Goal: Information Seeking & Learning: Learn about a topic

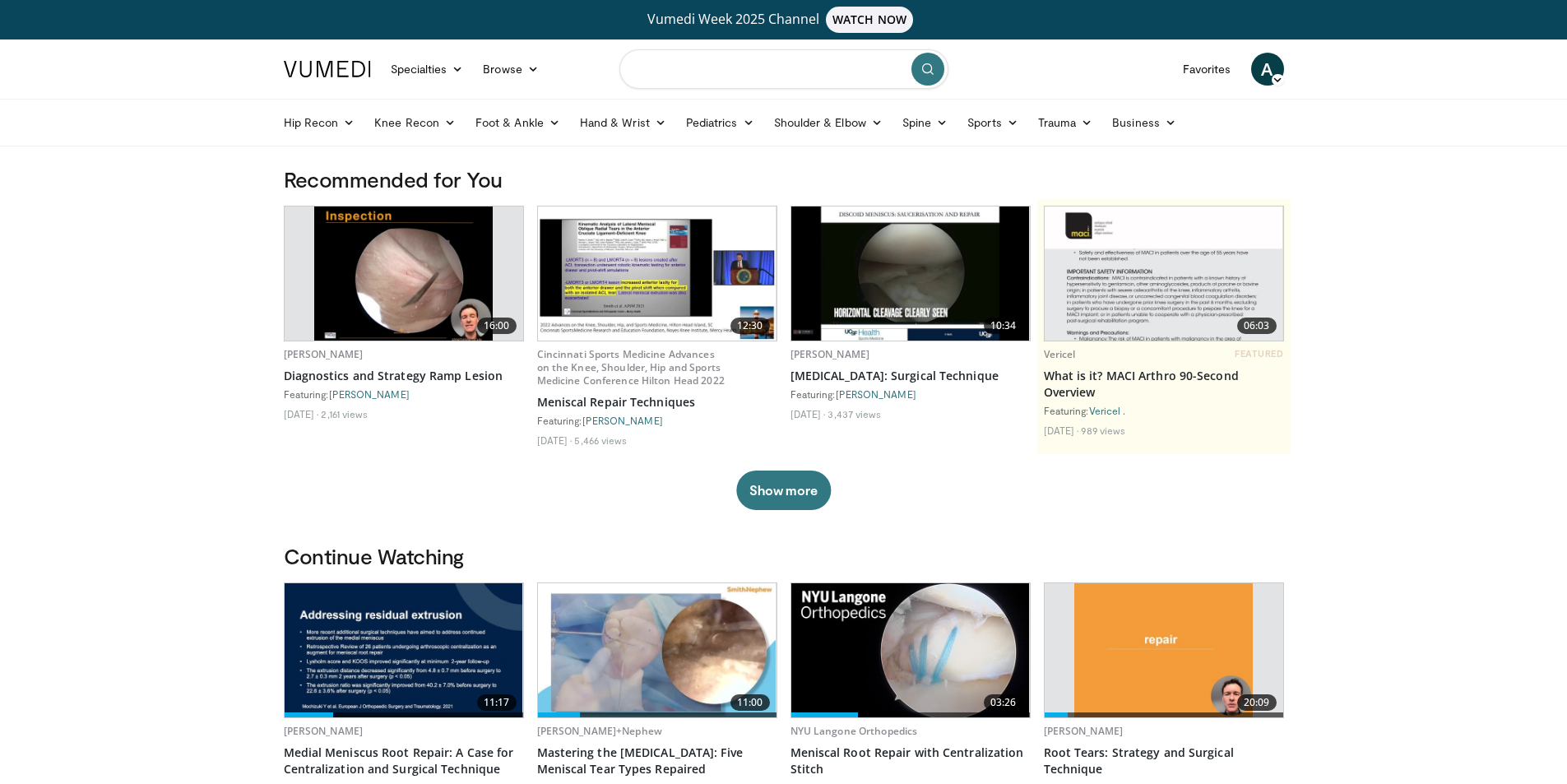
click at [719, 69] on input "Search topics, interventions" at bounding box center [784, 69] width 330 height 40
click at [758, 87] on input "**********" at bounding box center [784, 69] width 330 height 40
click at [749, 68] on input "**********" at bounding box center [784, 69] width 330 height 40
type input "**********"
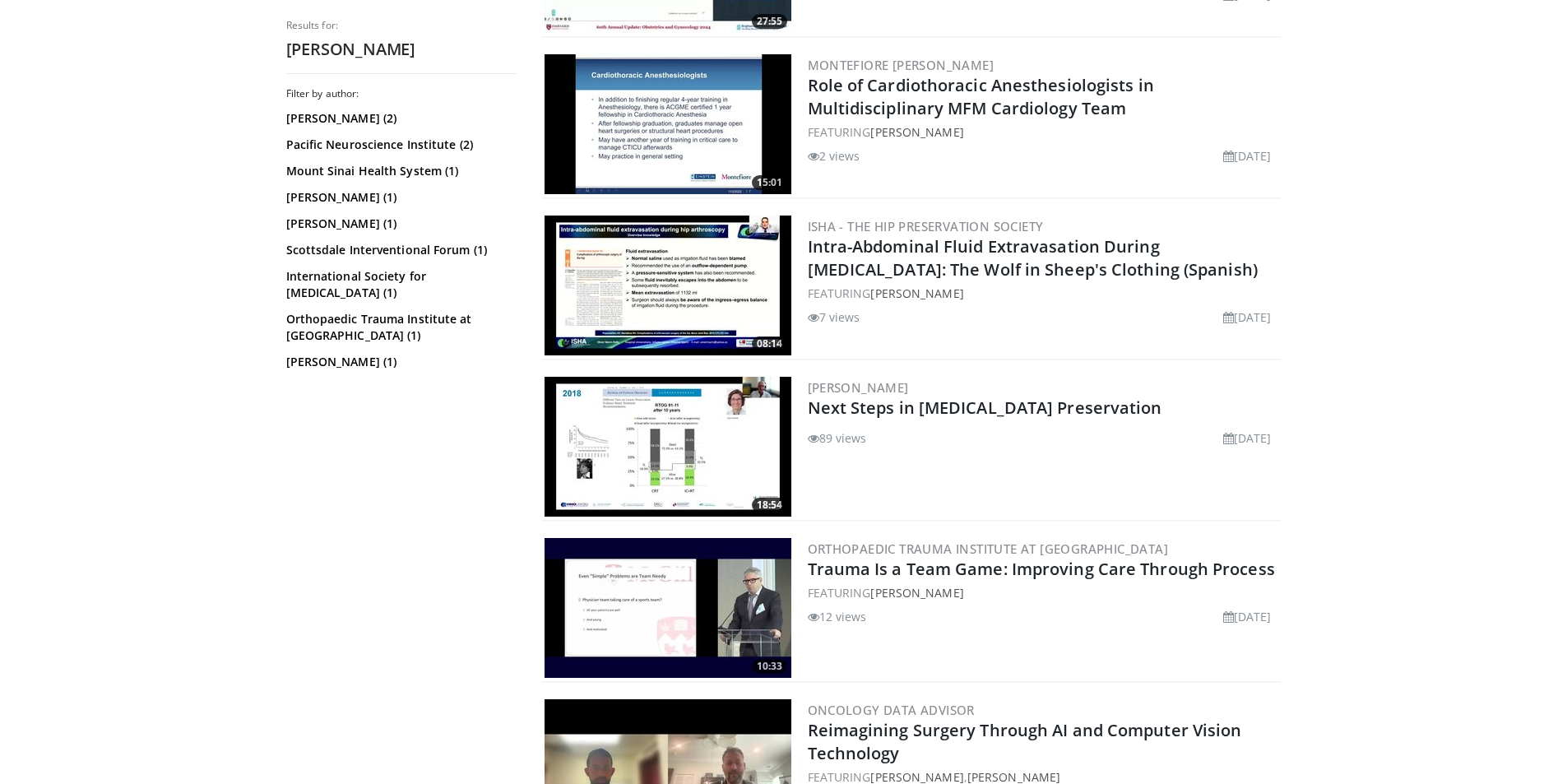
scroll to position [987, 0]
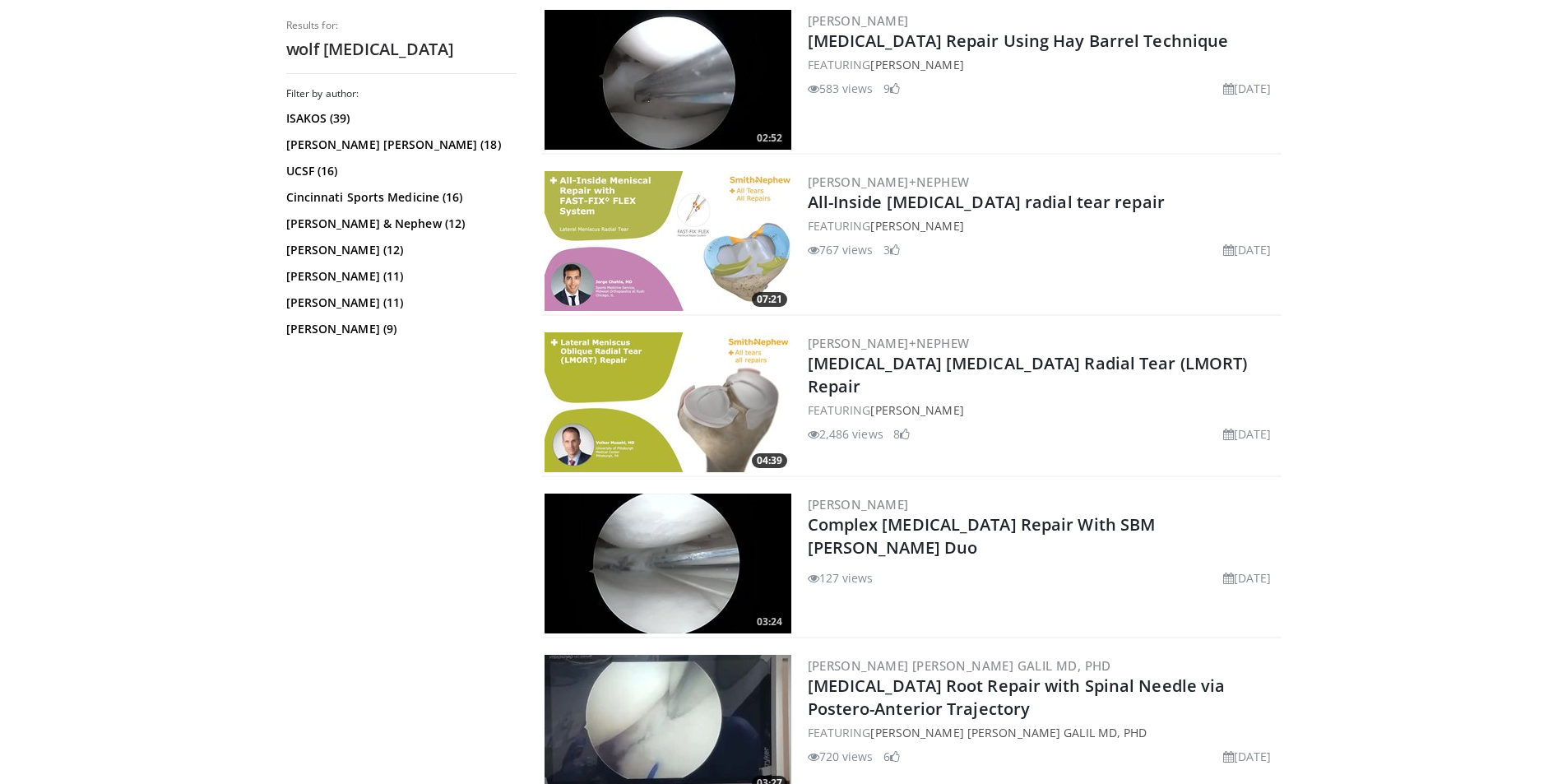
scroll to position [1069, 0]
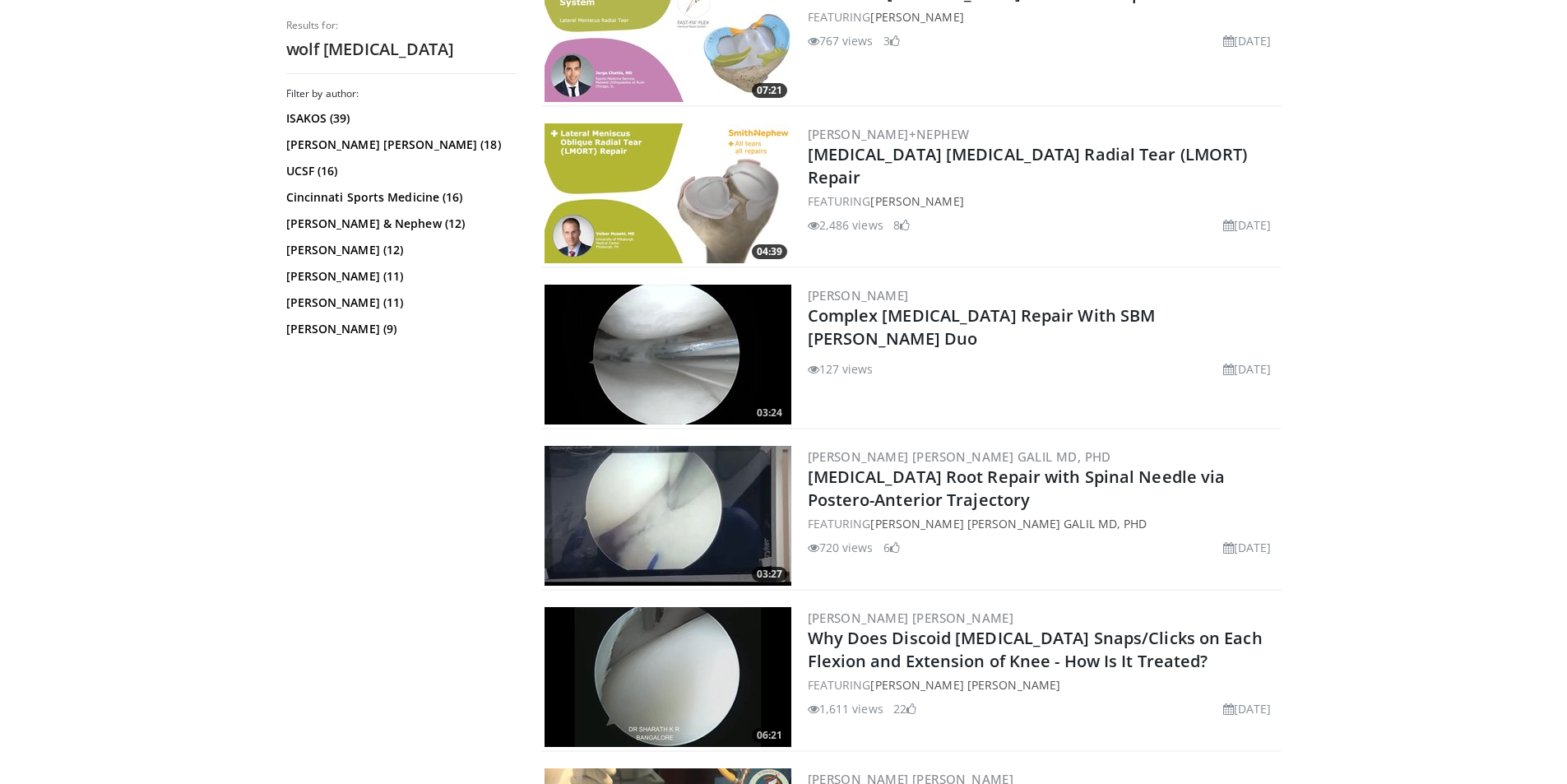
click at [722, 529] on img at bounding box center [667, 515] width 247 height 140
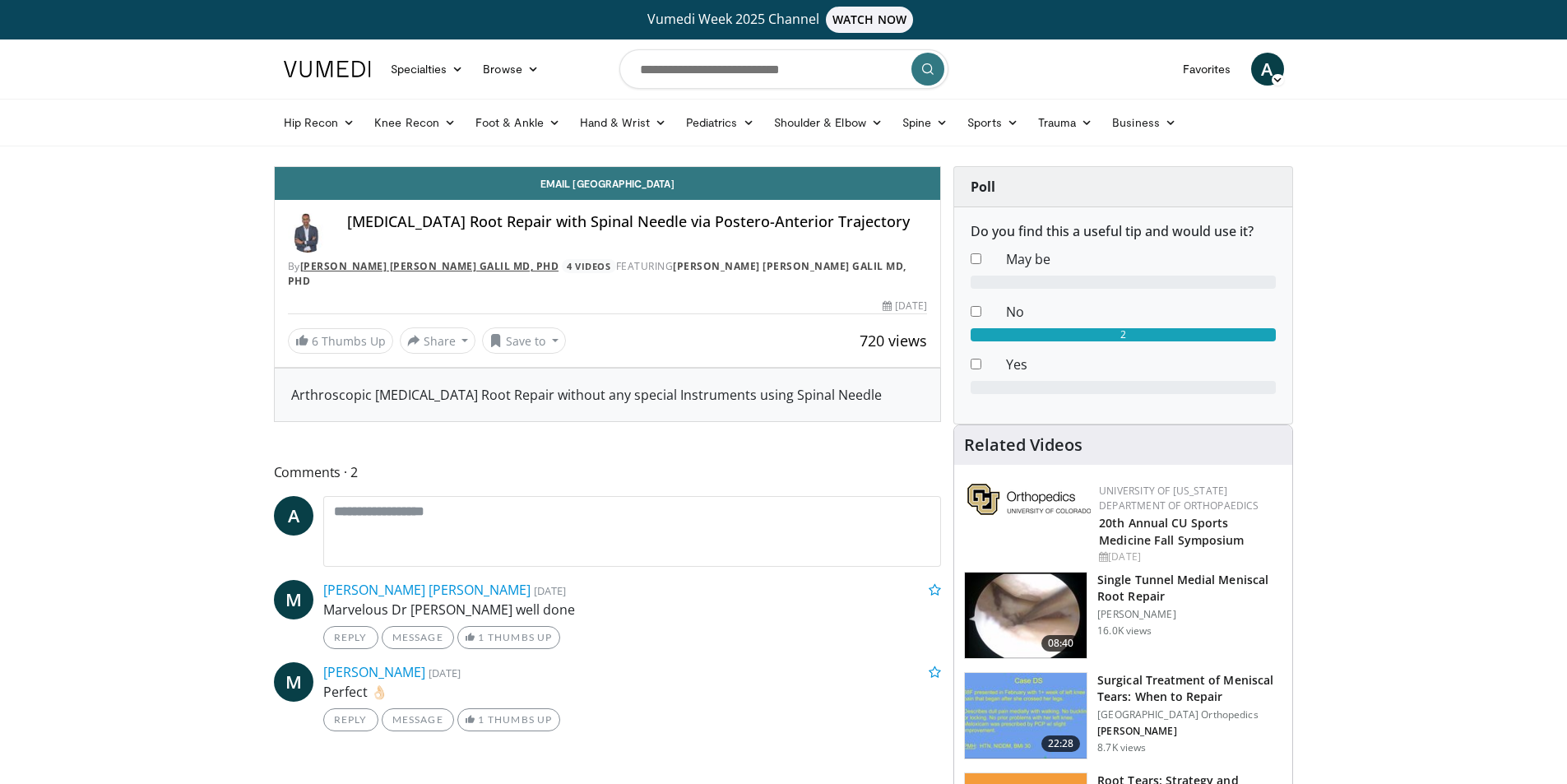
click at [432, 261] on link "Hesham Ahmed Abdul Galil MD, PhD" at bounding box center [430, 265] width 259 height 14
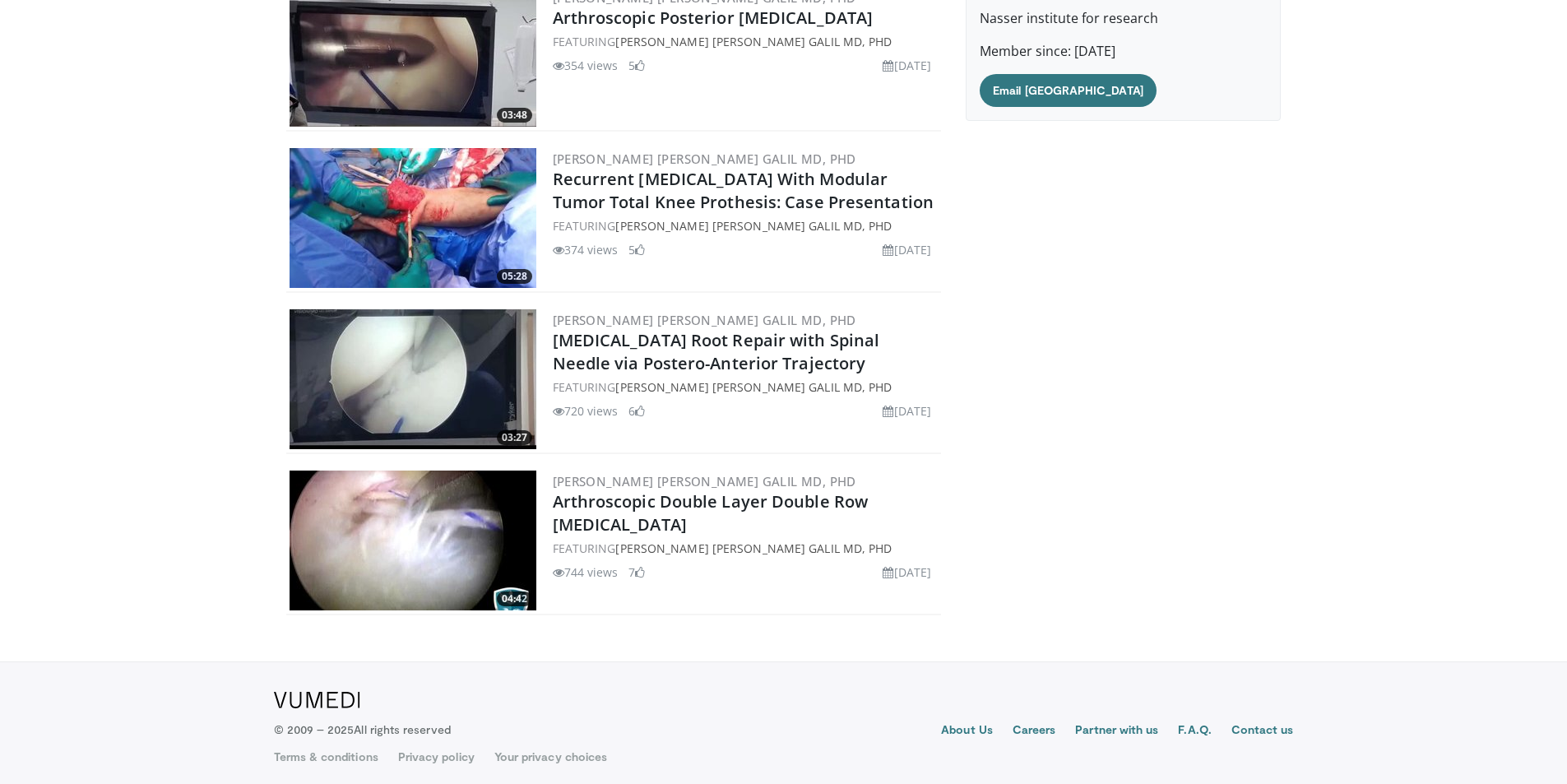
scroll to position [280, 0]
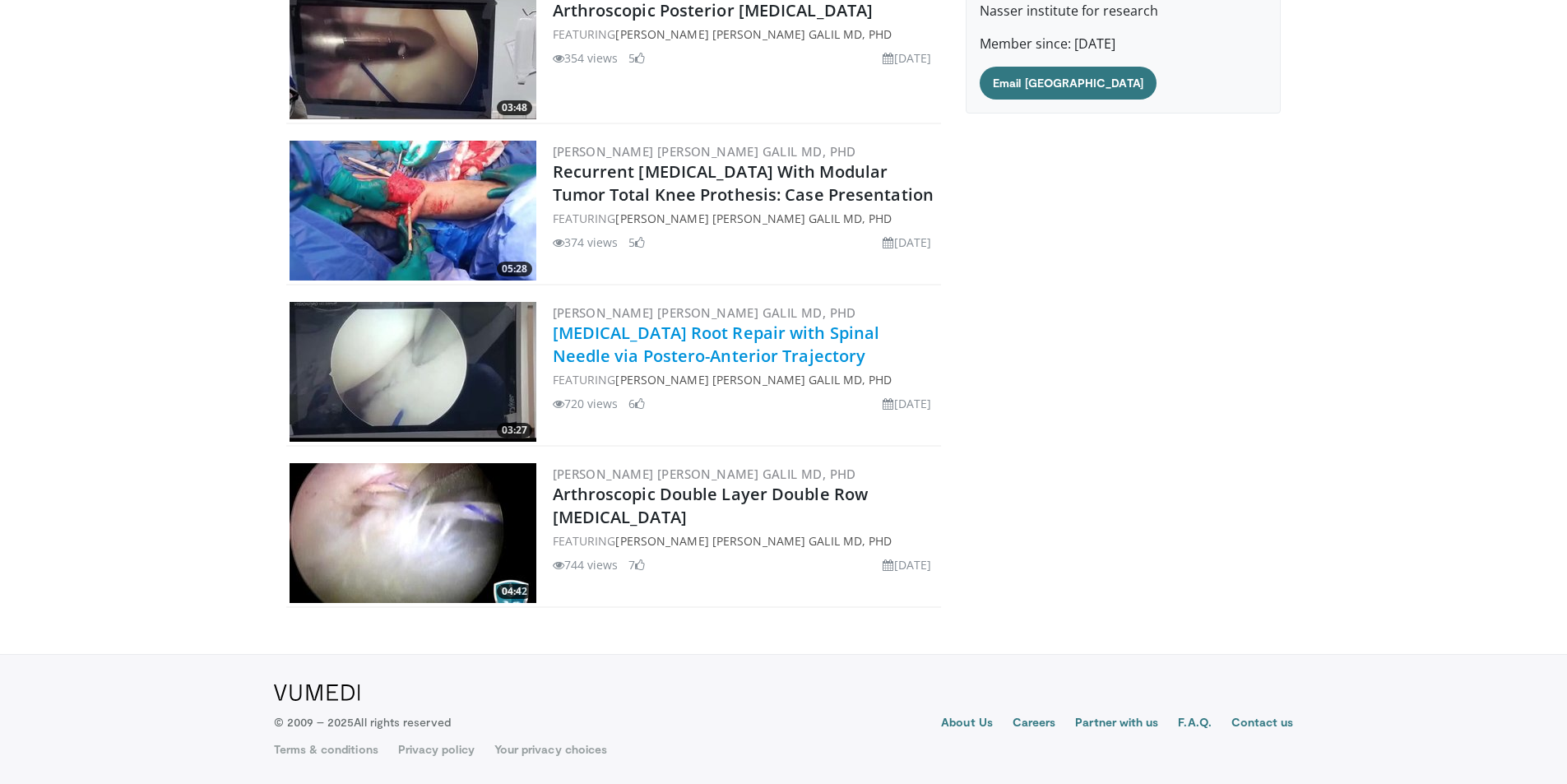
click at [662, 329] on link "[MEDICAL_DATA] Root Repair with Spinal Needle via Postero-Anterior Trajectory" at bounding box center [716, 344] width 328 height 46
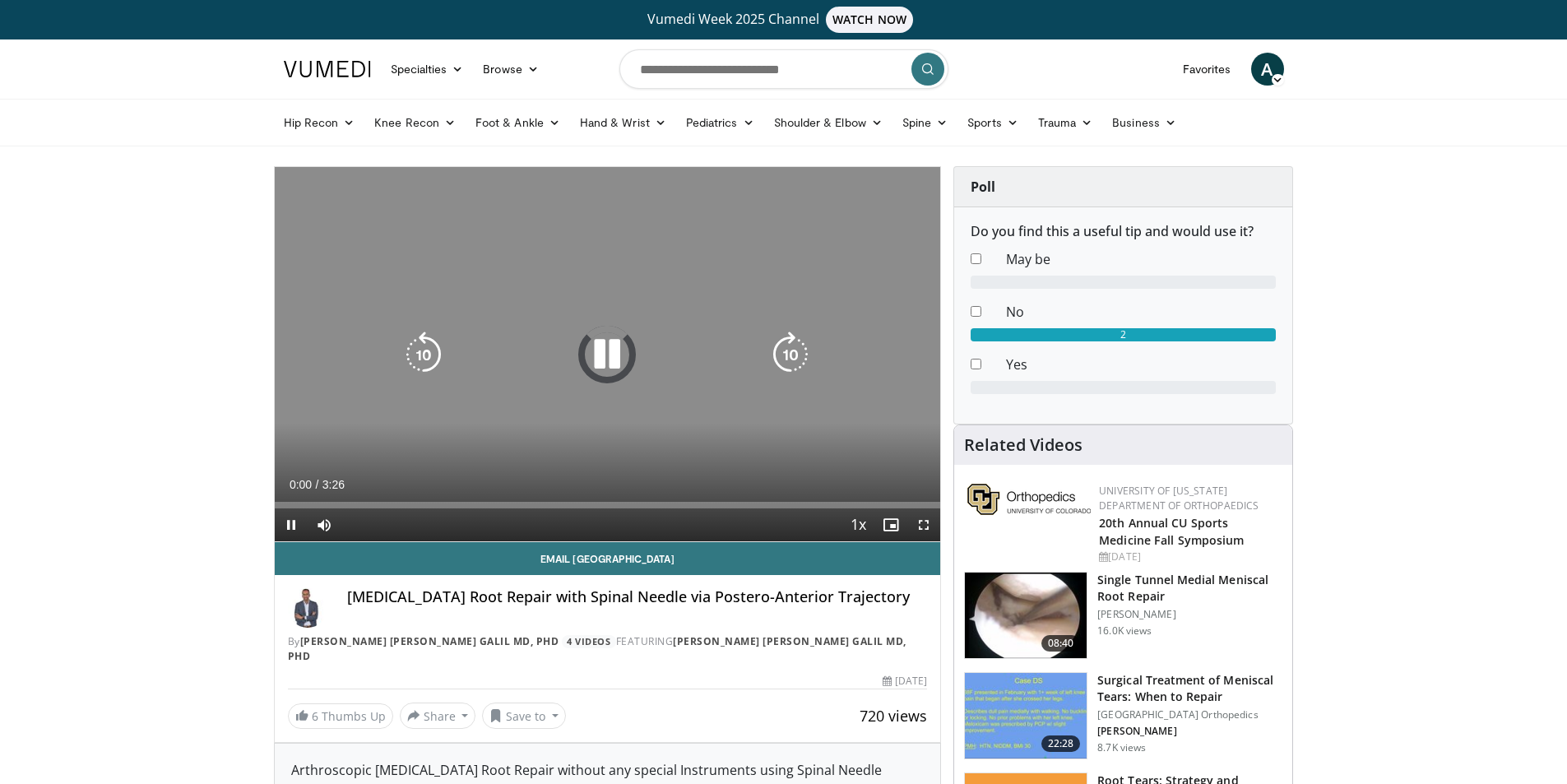
click at [618, 338] on icon "Video Player" at bounding box center [608, 354] width 46 height 46
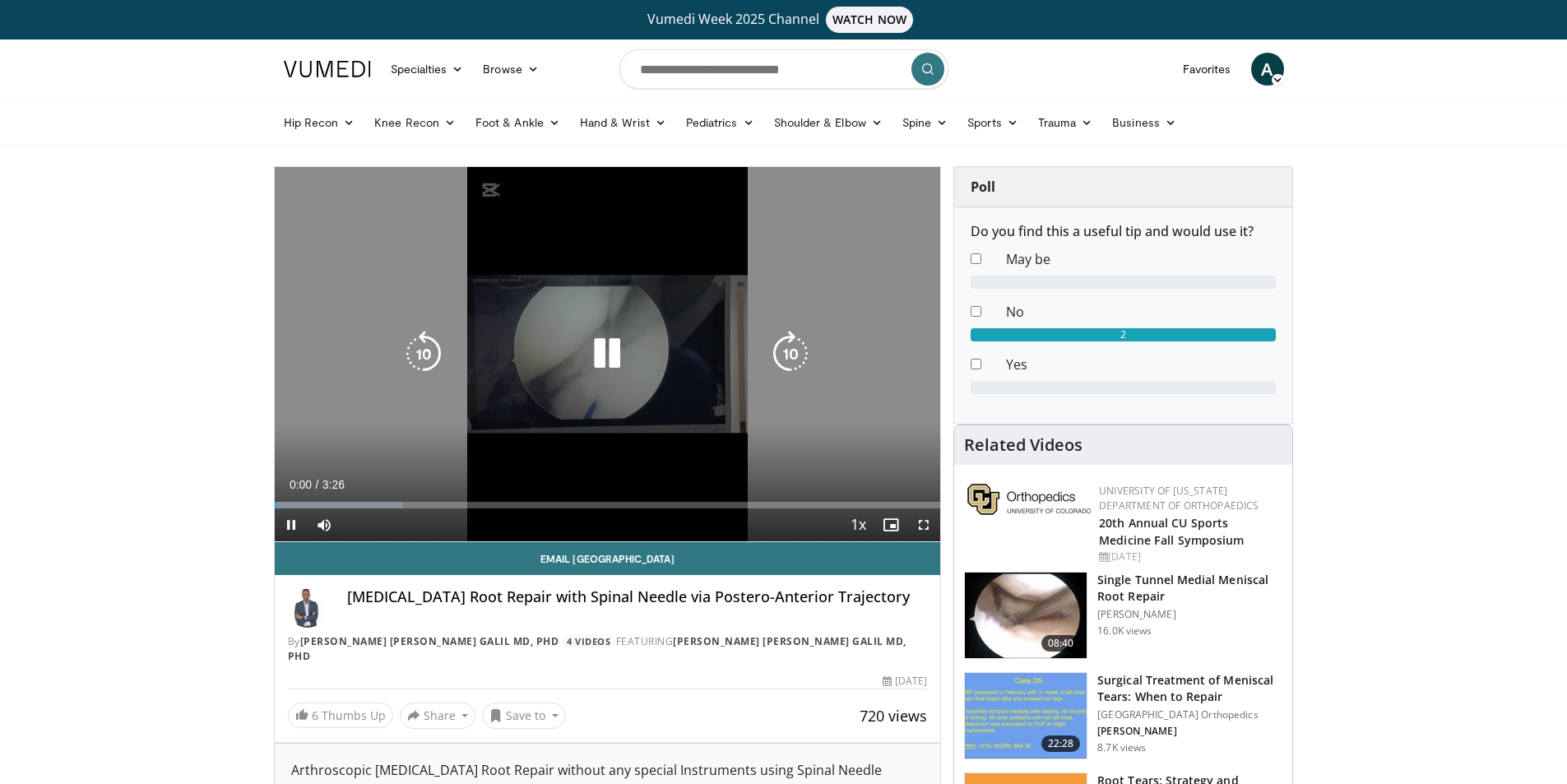
click at [603, 353] on icon "Video Player" at bounding box center [608, 354] width 46 height 46
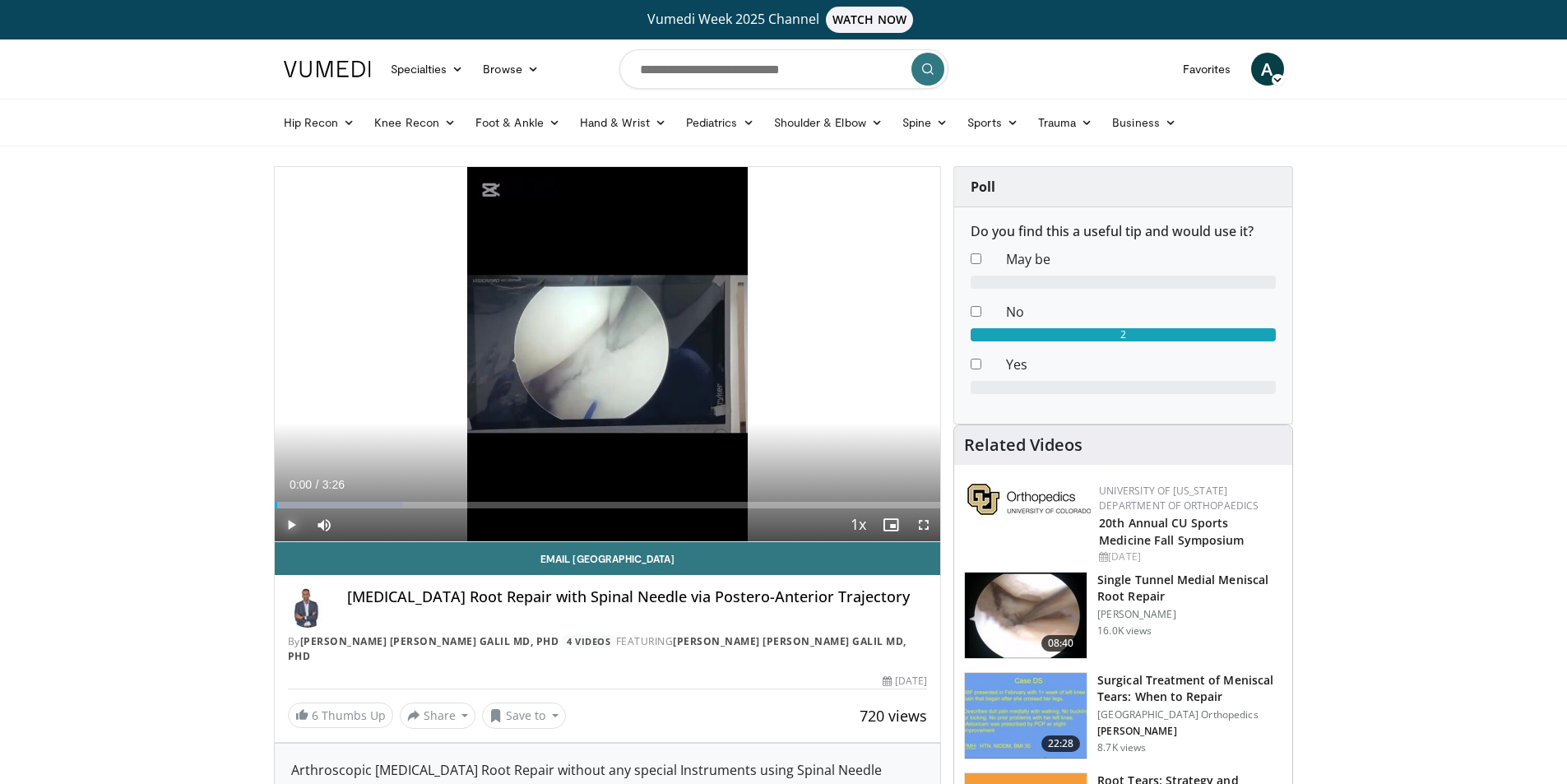
click at [295, 516] on span "Video Player" at bounding box center [291, 525] width 33 height 33
click at [929, 526] on span "Video Player" at bounding box center [924, 525] width 33 height 33
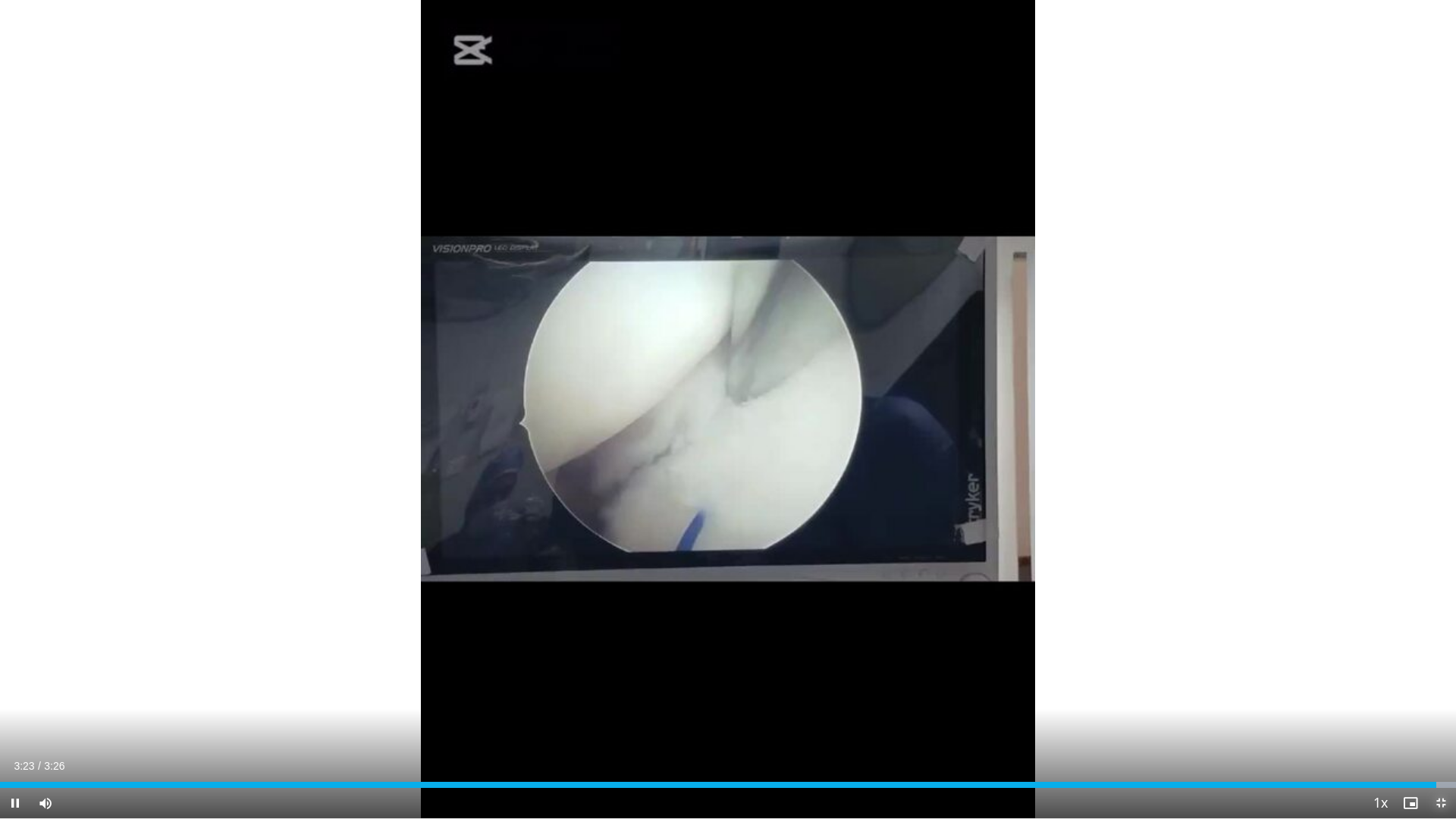
click at [1444, 722] on span "Video Player" at bounding box center [1441, 803] width 31 height 31
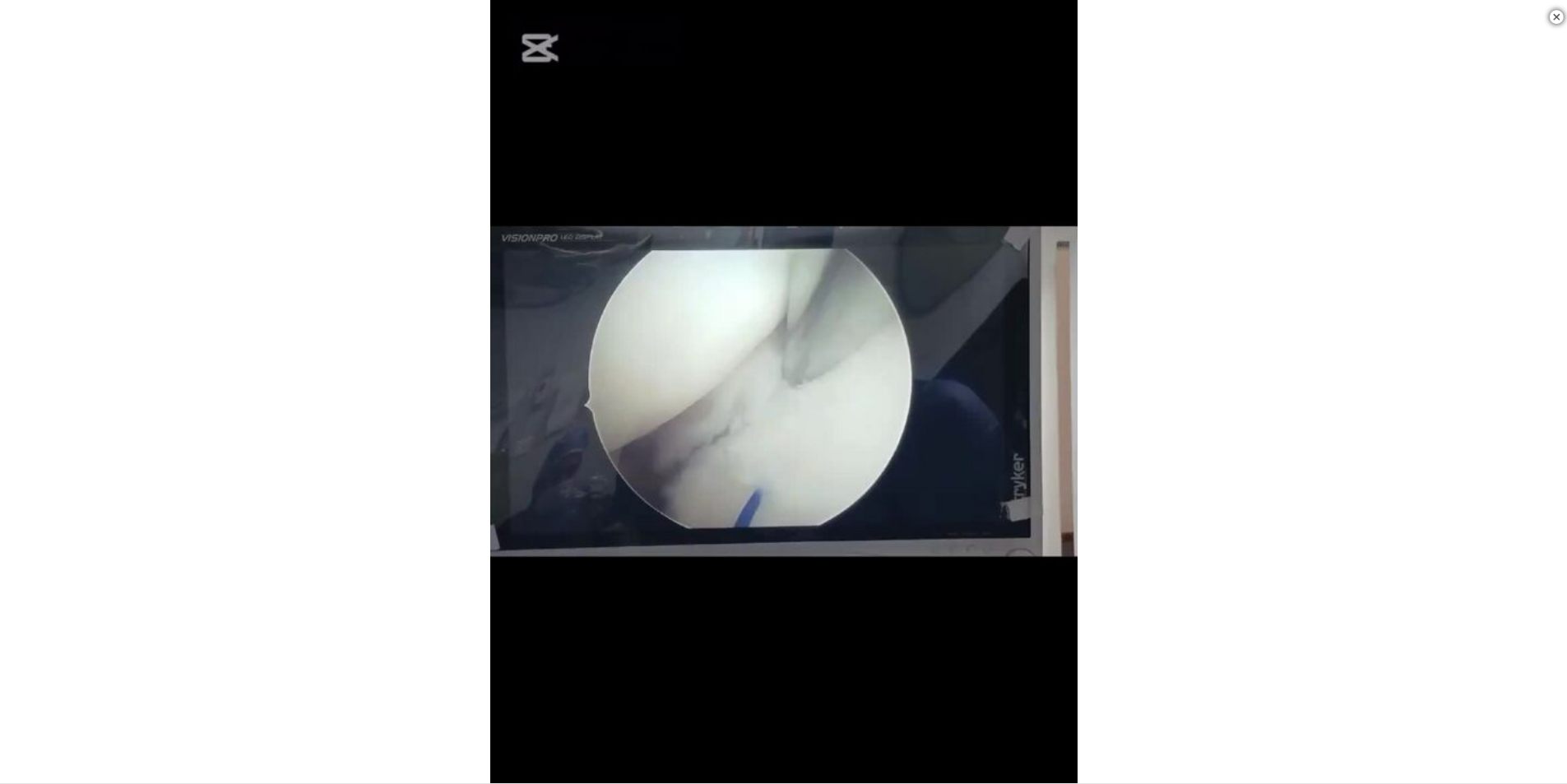
scroll to position [740, 0]
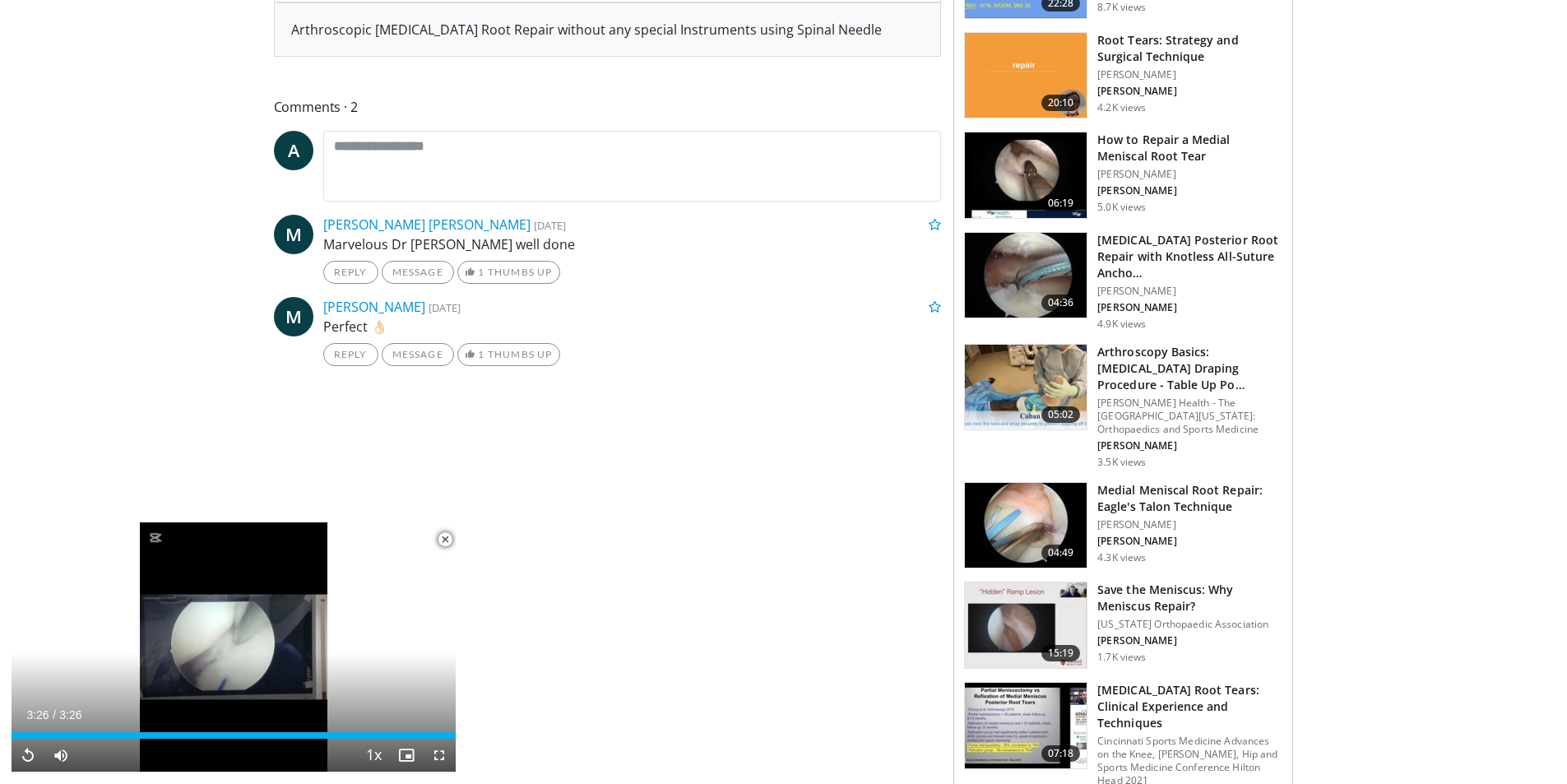
click at [1180, 515] on h3 "Medial Meniscal Root Repair: Eagle's Talon Technique" at bounding box center [1189, 499] width 185 height 33
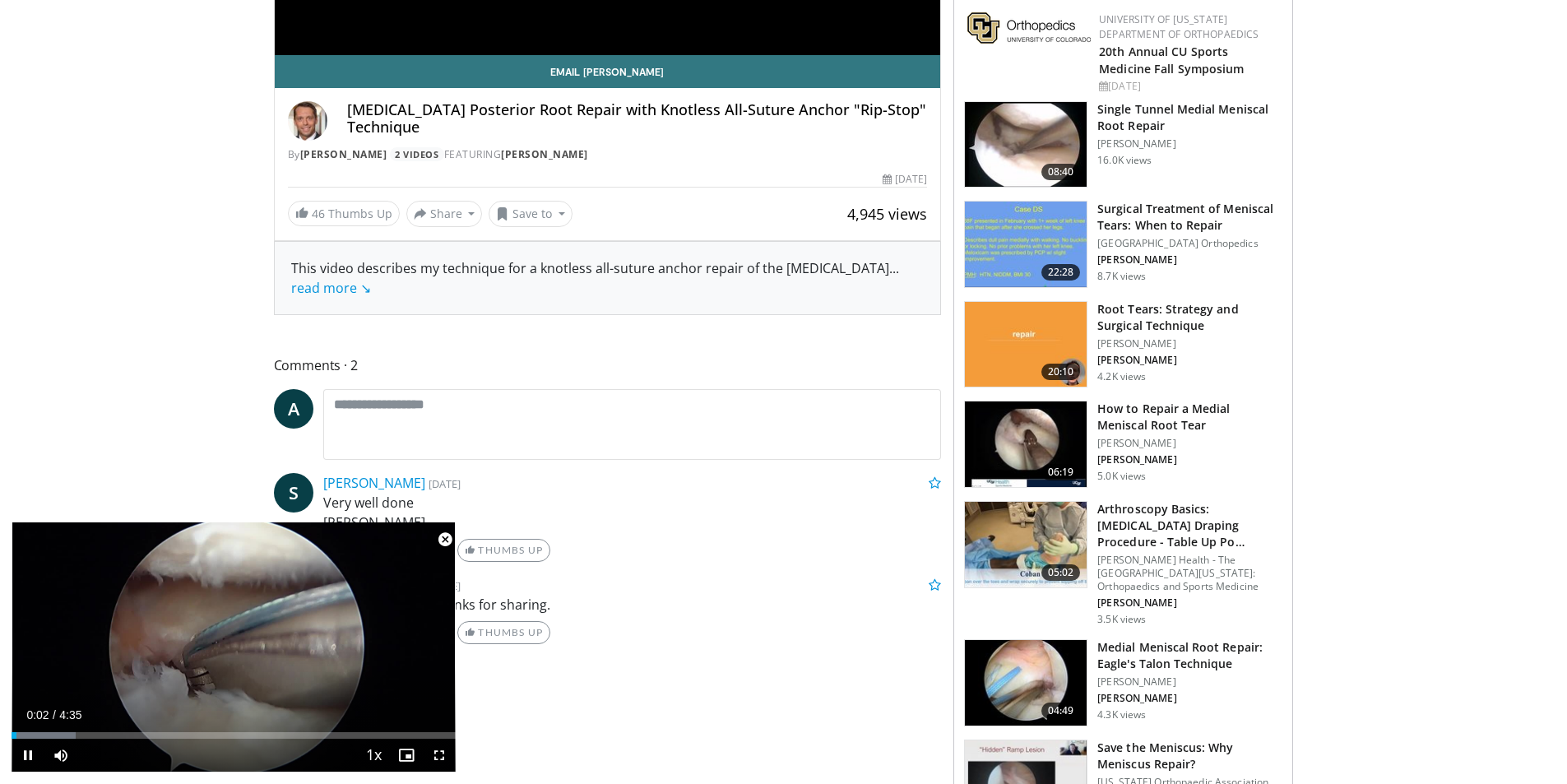
scroll to position [494, 0]
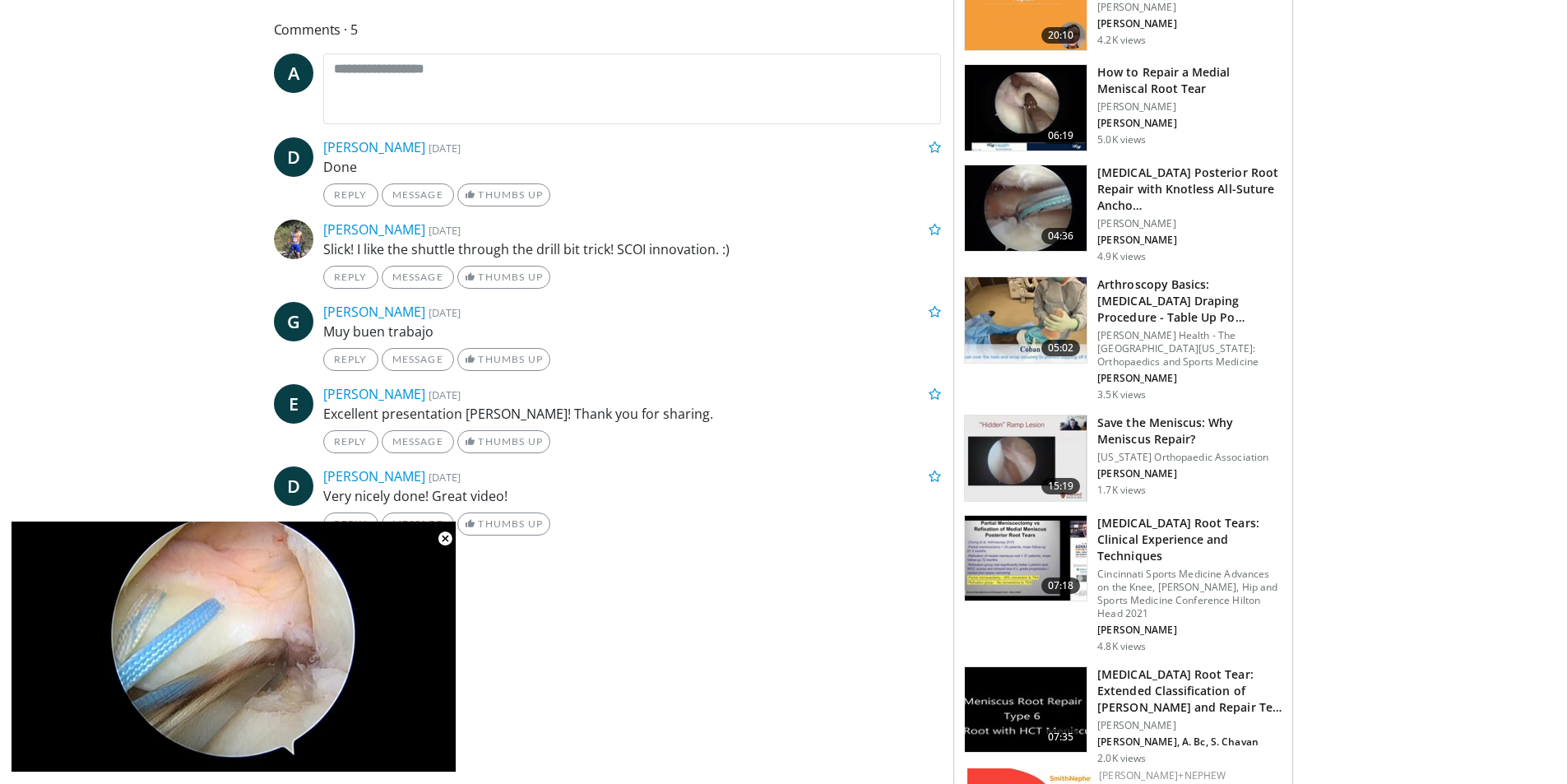
scroll to position [822, 0]
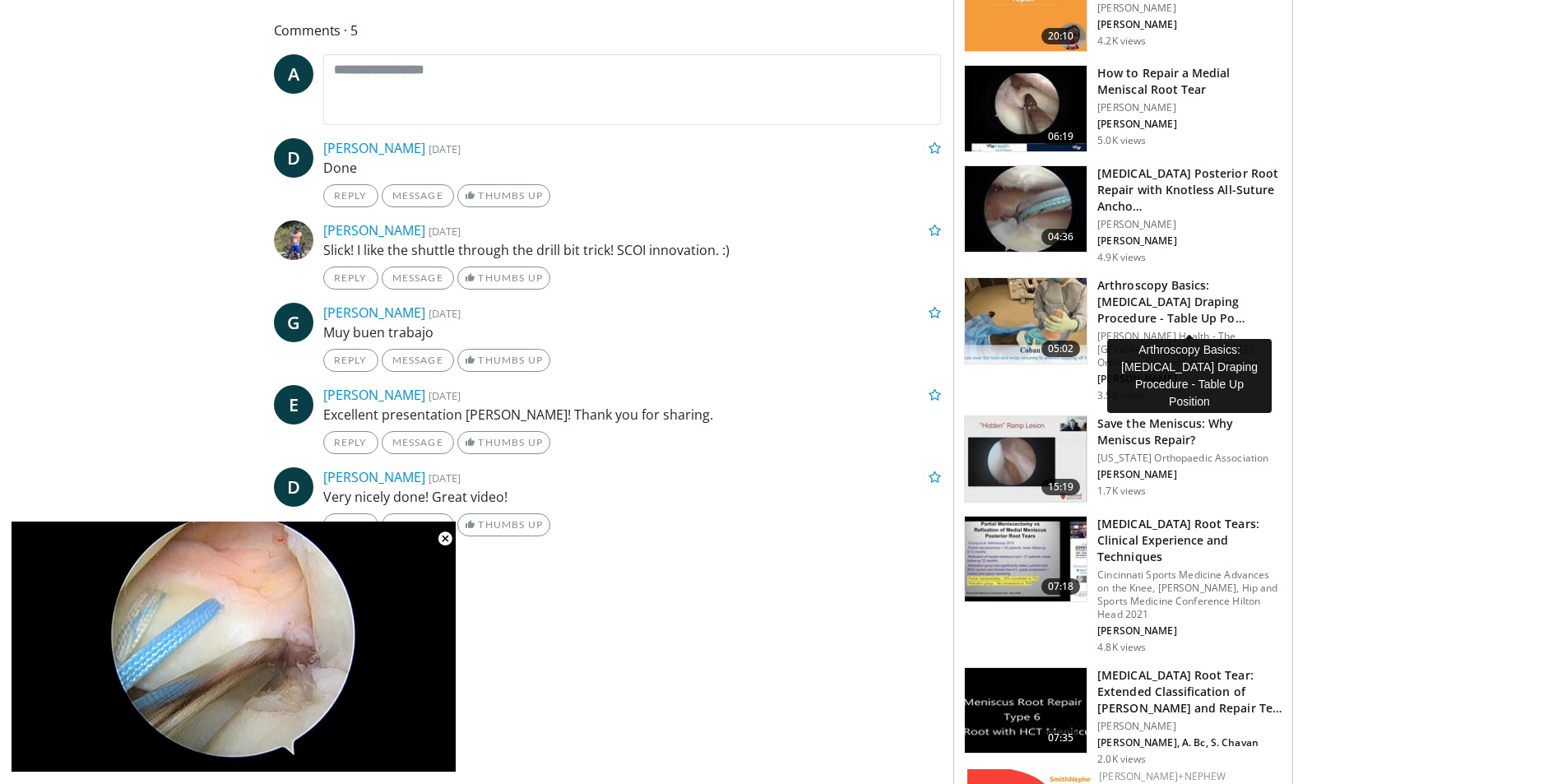
click at [1161, 302] on h3 "Arthroscopy Basics: [MEDICAL_DATA] Draping Procedure - Table Up Po…" at bounding box center [1189, 301] width 185 height 49
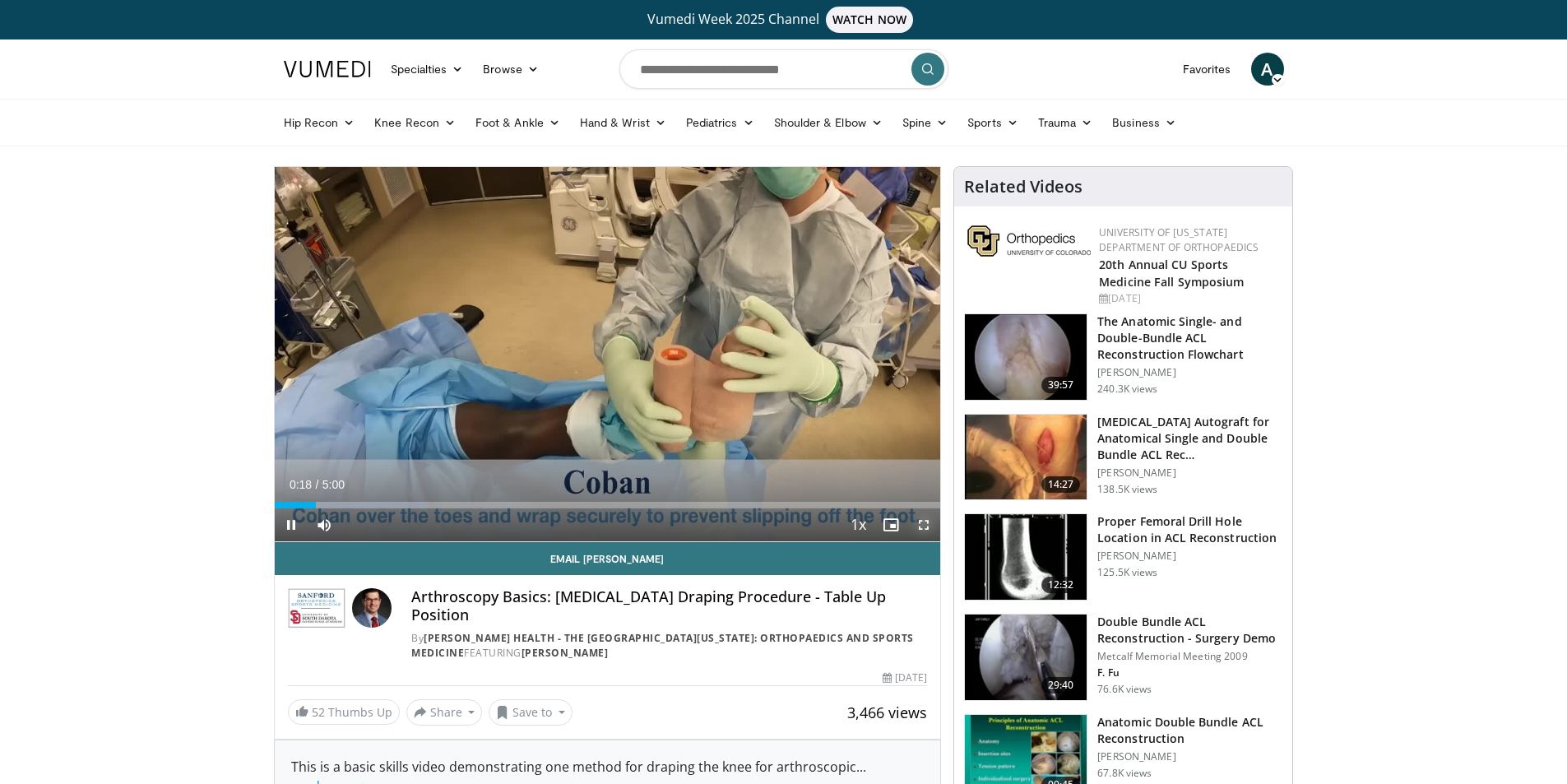
click at [913, 515] on span "Video Player" at bounding box center [924, 525] width 33 height 33
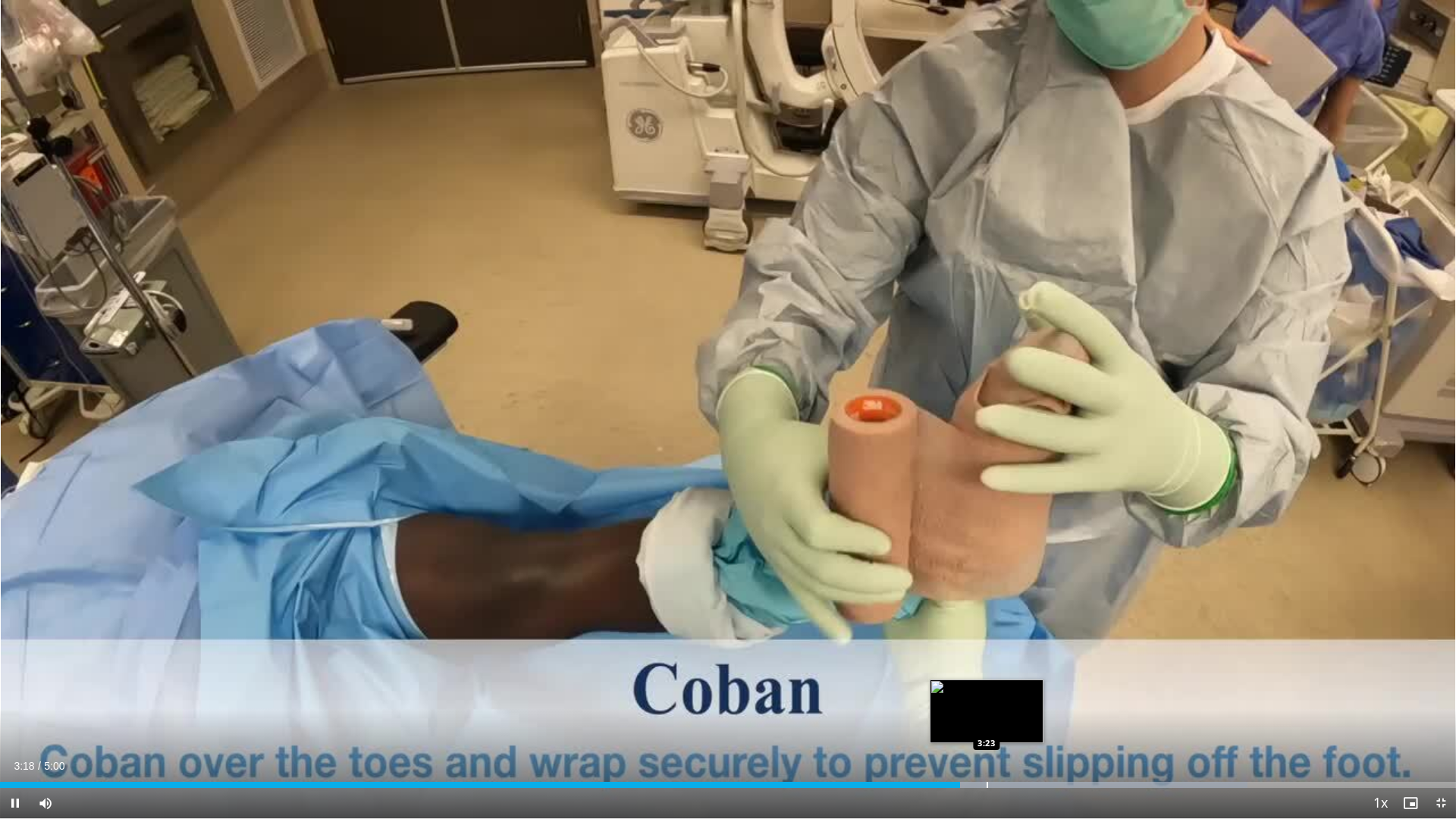
click at [985, 722] on div "Loaded : 85.67% 3:18 3:23" at bounding box center [728, 780] width 1456 height 15
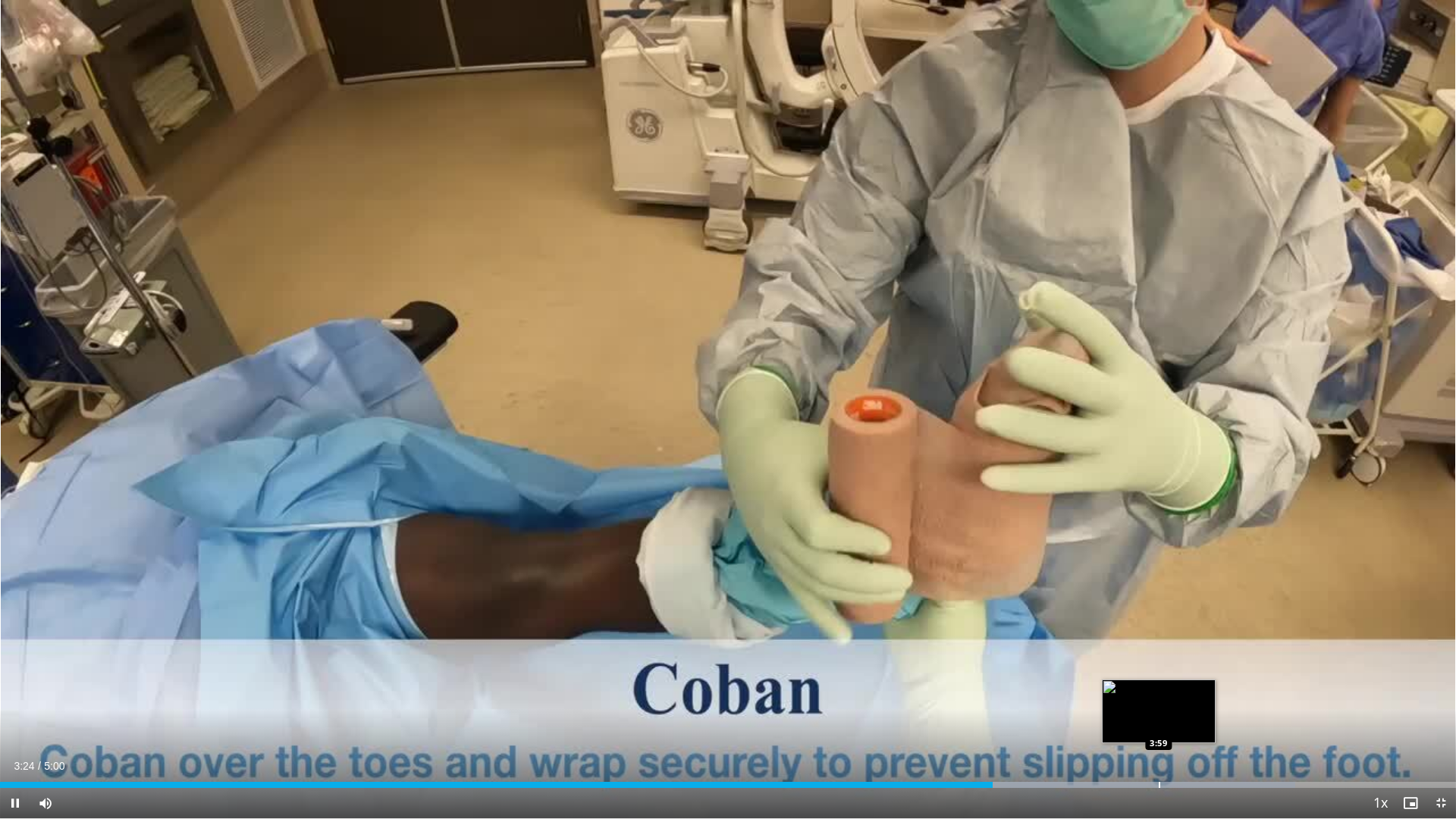
click at [1158, 722] on div "Loaded : 88.97% 3:25 3:59" at bounding box center [728, 780] width 1456 height 15
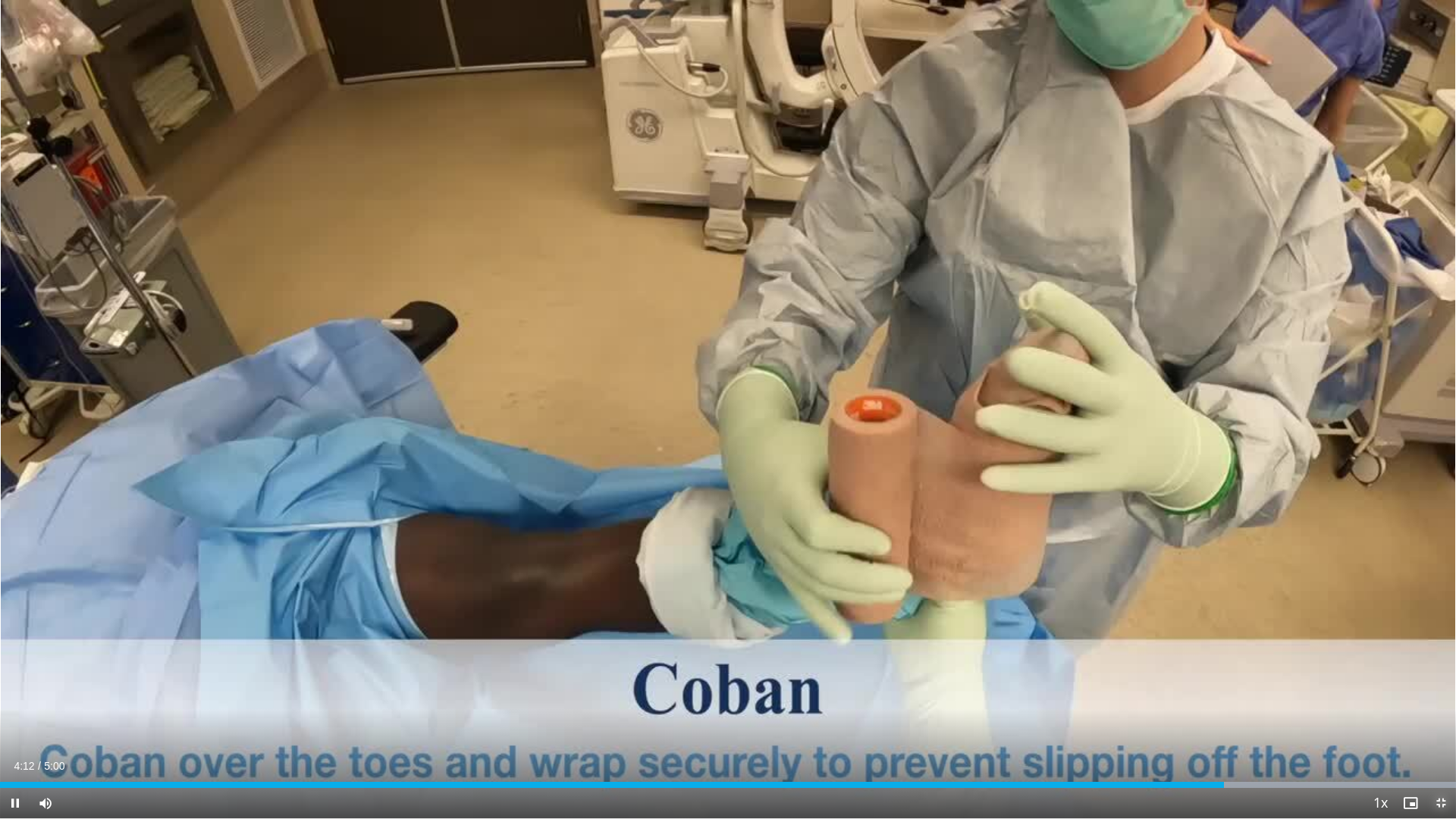
click at [1444, 722] on span "Video Player" at bounding box center [1441, 803] width 31 height 31
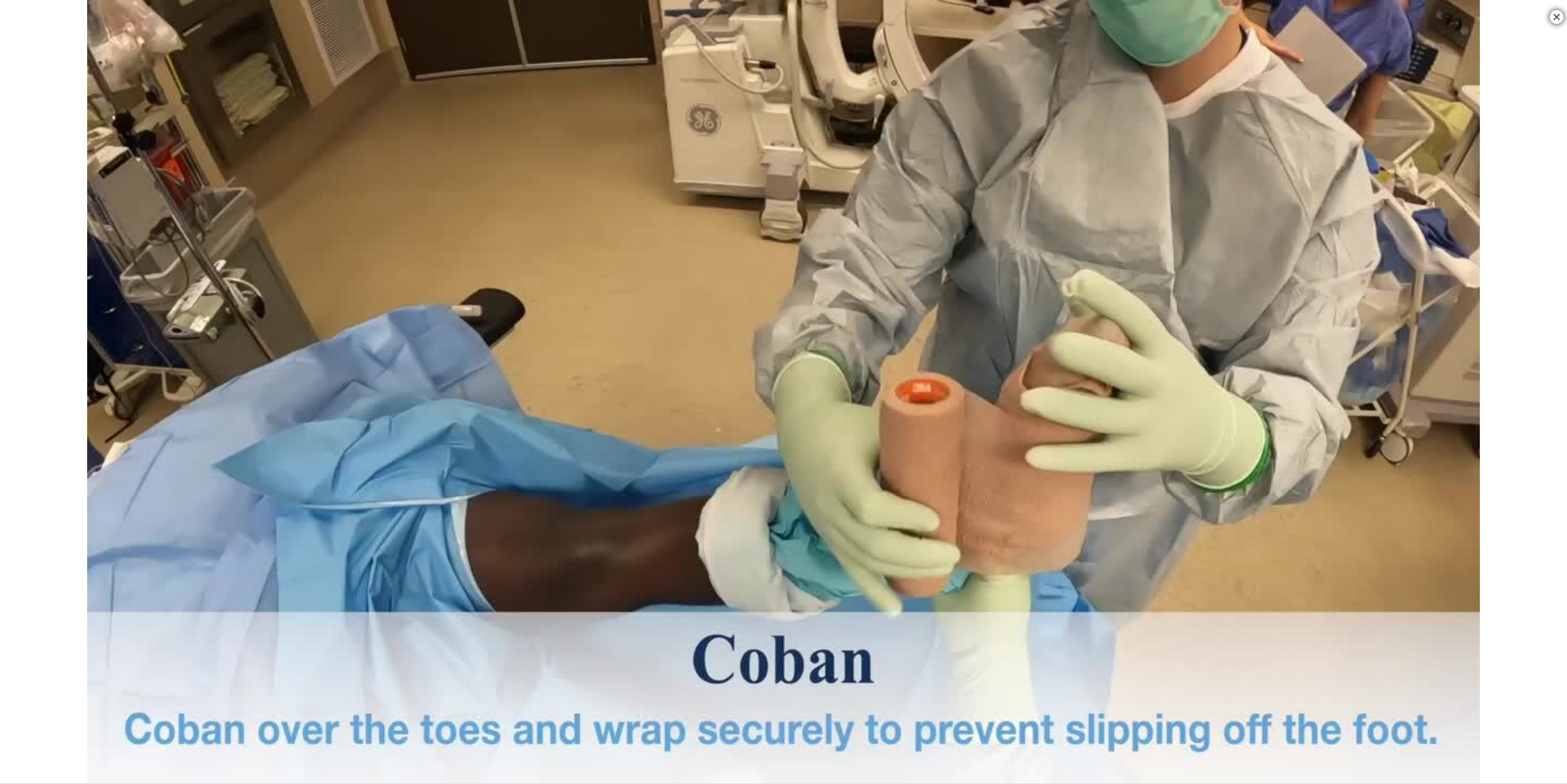
scroll to position [1069, 0]
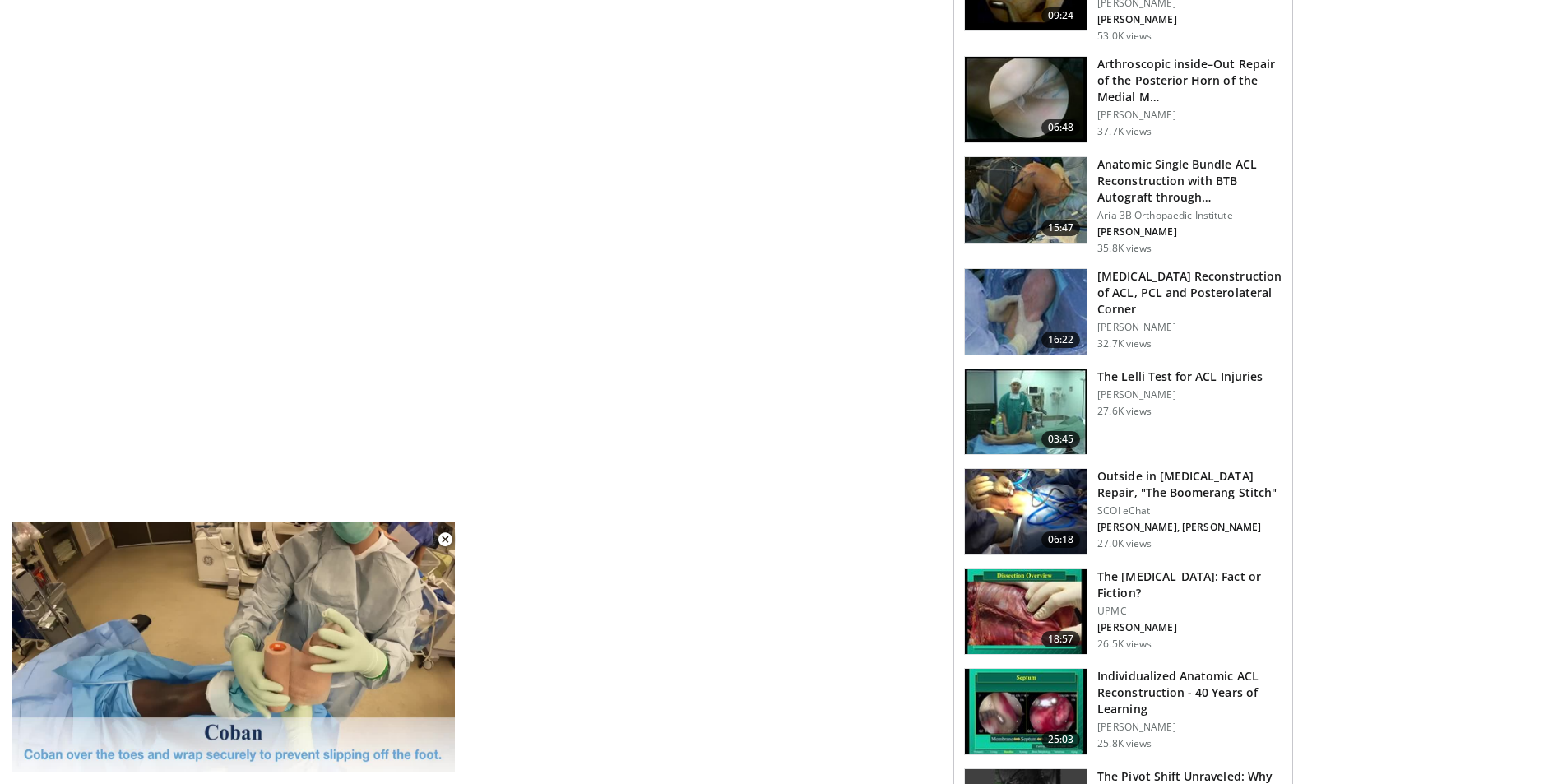
click at [1154, 485] on h3 "Outside in [MEDICAL_DATA] Repair, "The Boomerang Stitch"" at bounding box center [1189, 485] width 185 height 33
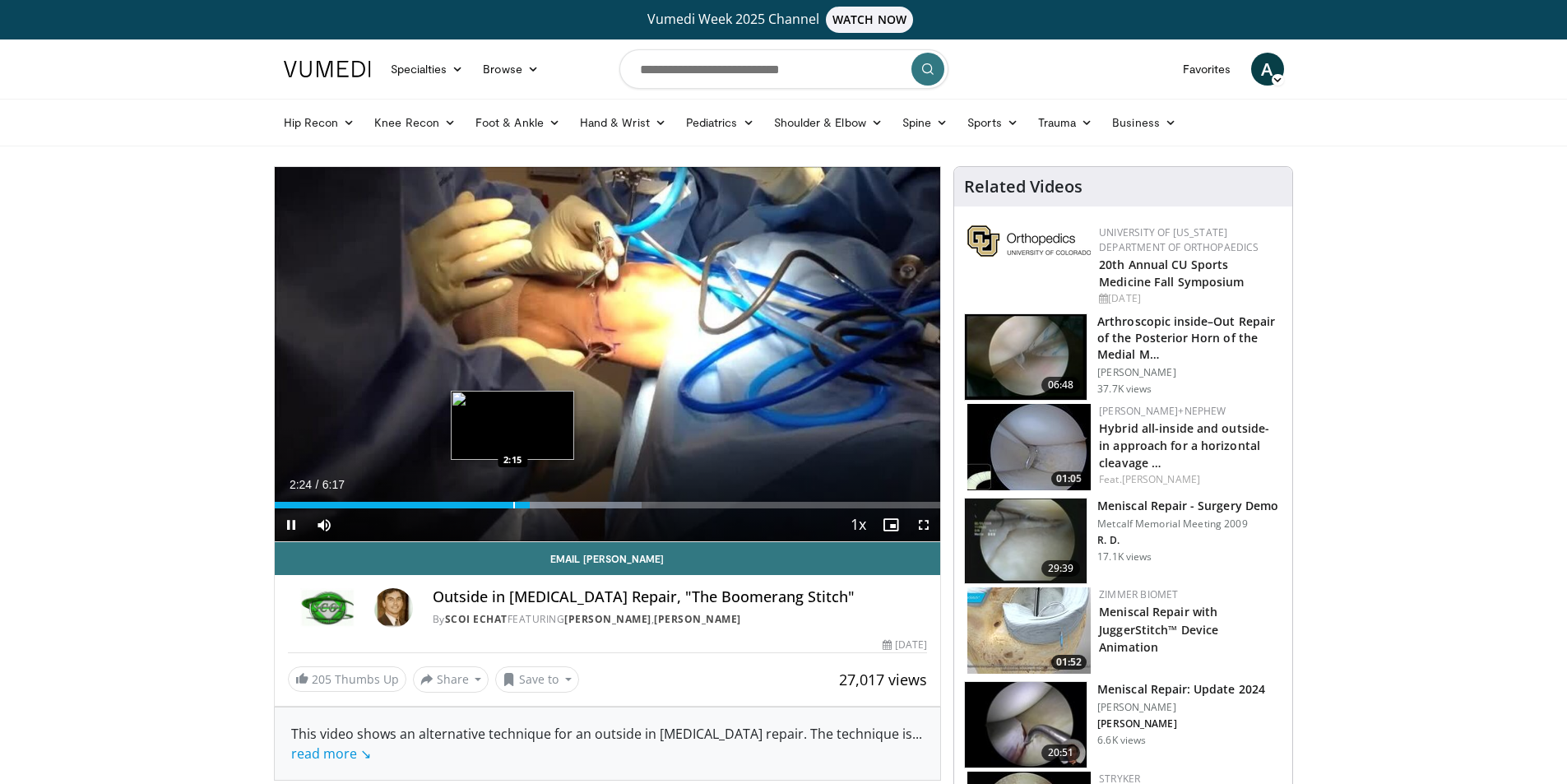
click at [515, 504] on div "Progress Bar" at bounding box center [515, 505] width 2 height 7
click at [509, 506] on video-js "**********" at bounding box center [608, 354] width 666 height 375
click at [500, 508] on div "Progress Bar" at bounding box center [501, 505] width 2 height 7
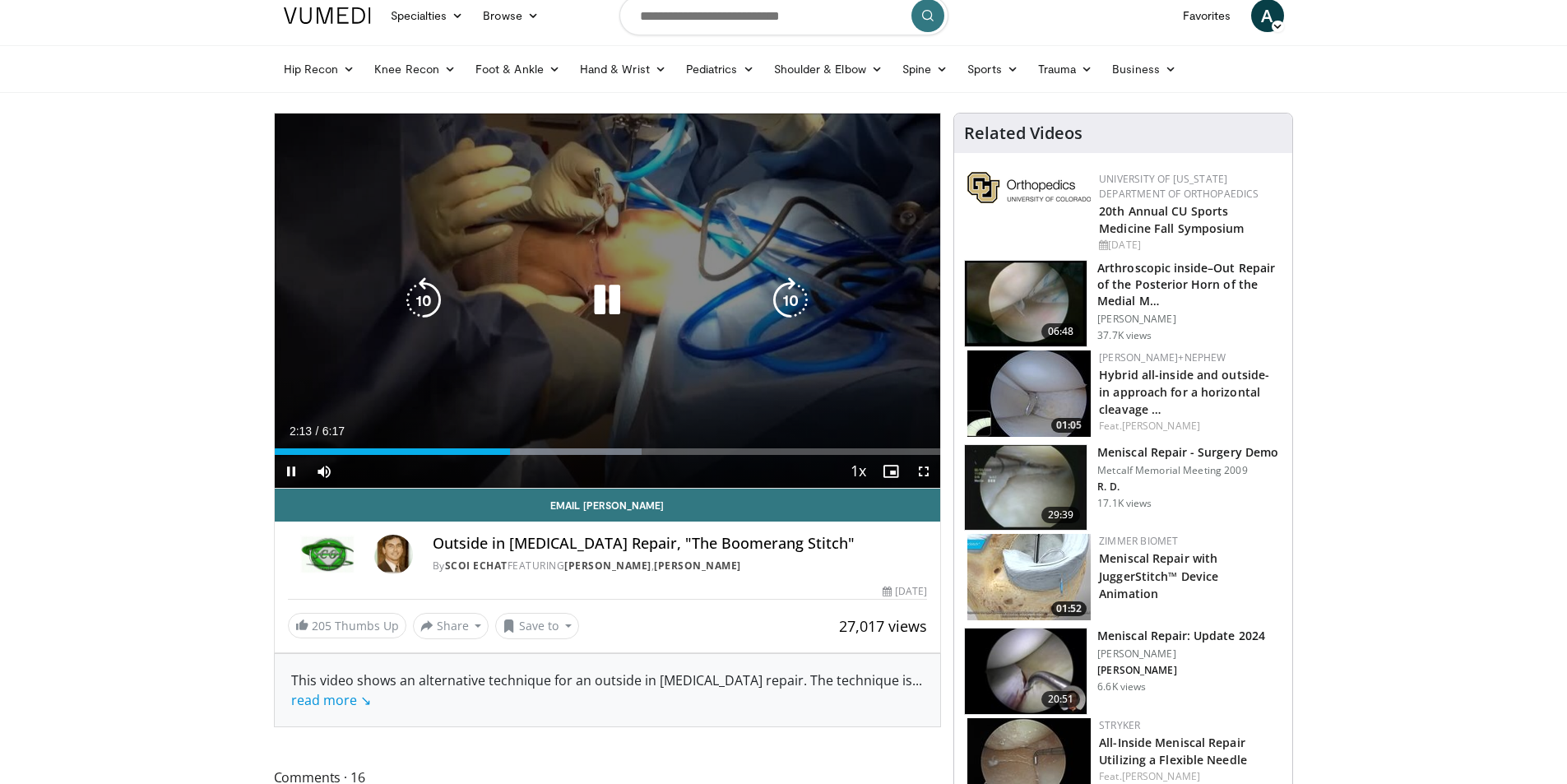
scroll to position [82, 0]
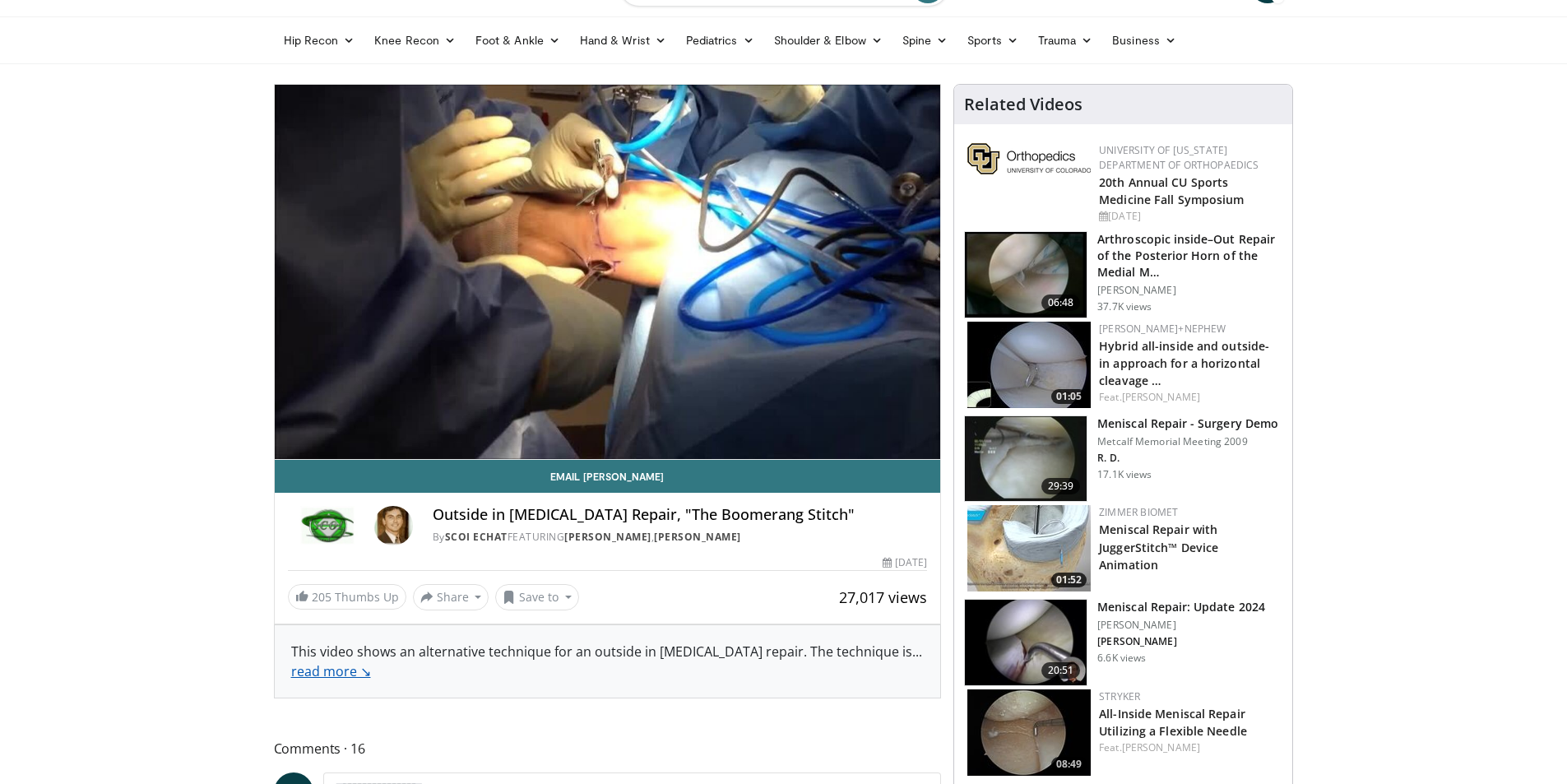
click at [340, 679] on link "read more ↘" at bounding box center [331, 671] width 80 height 18
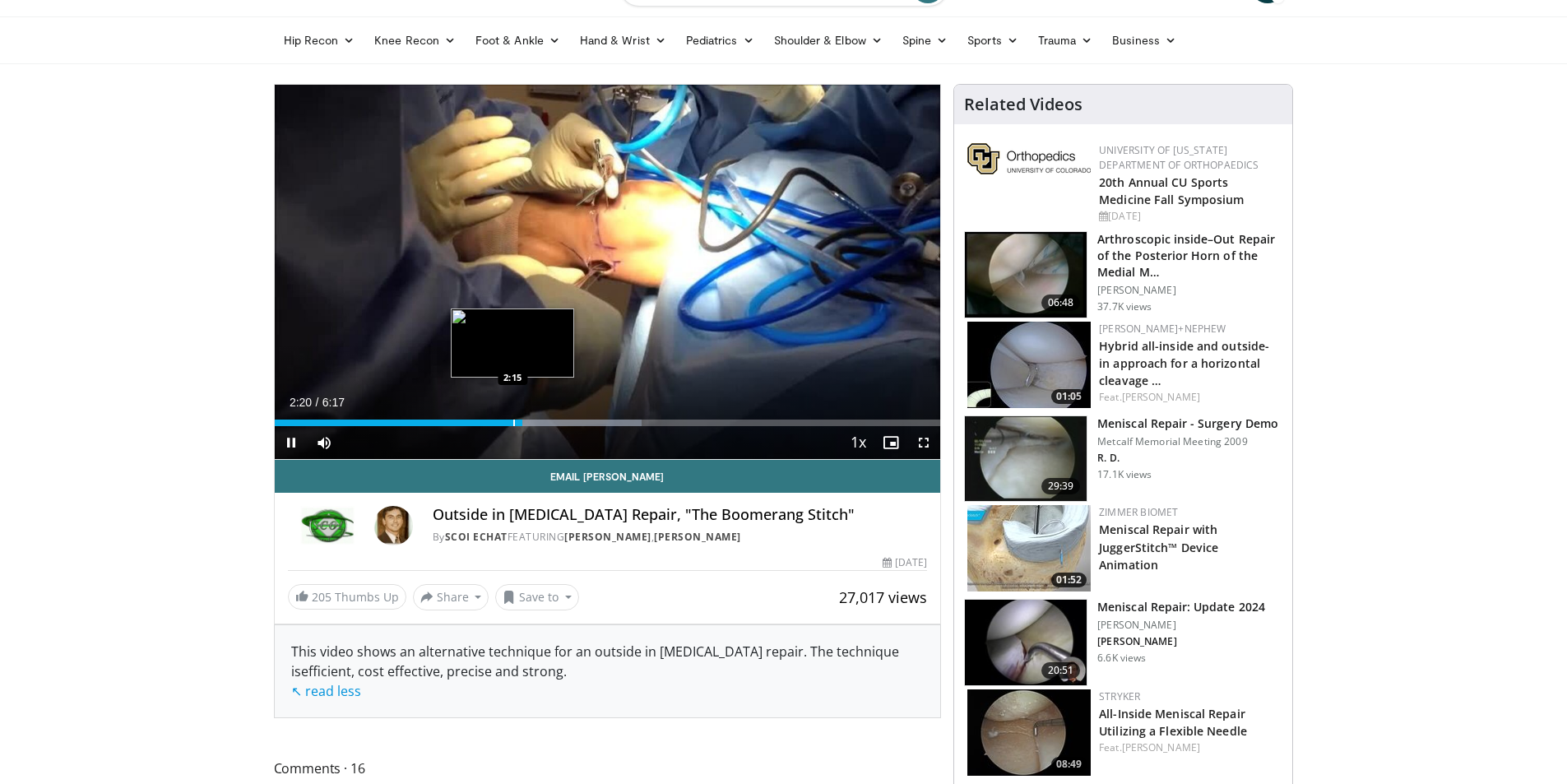
click at [514, 424] on div "Progress Bar" at bounding box center [515, 423] width 2 height 7
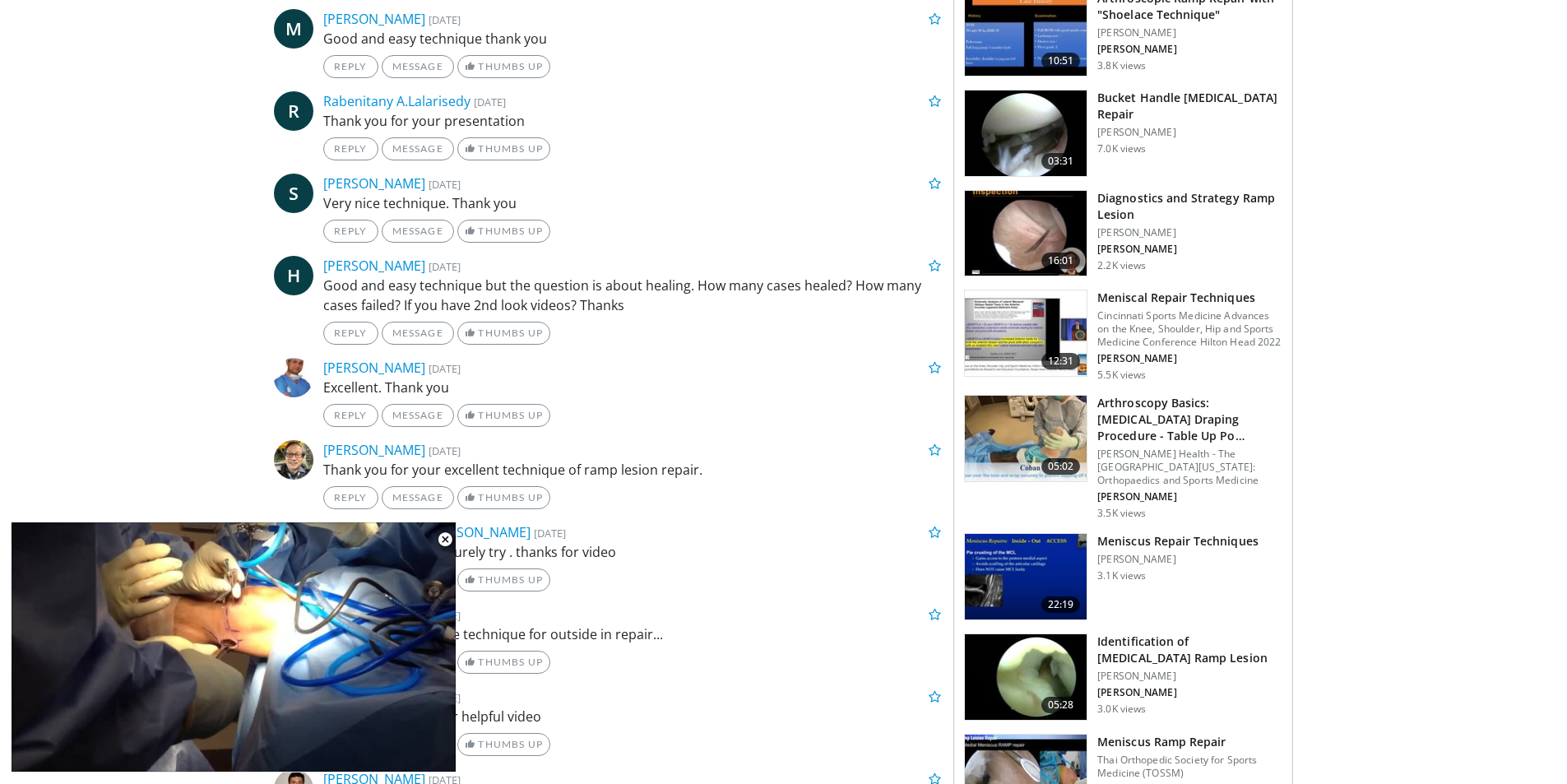
scroll to position [1398, 0]
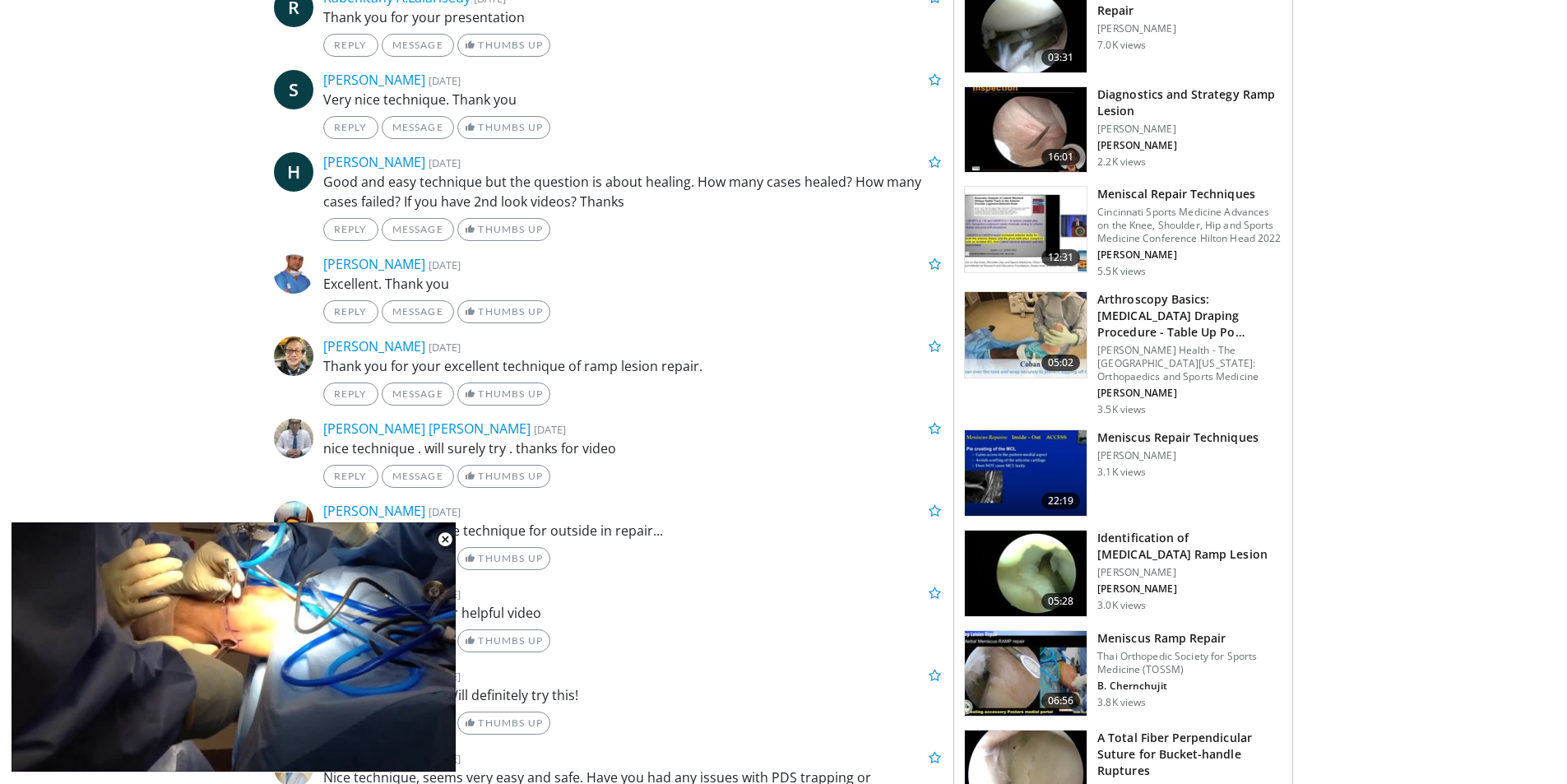
click at [1031, 468] on img at bounding box center [1026, 472] width 122 height 85
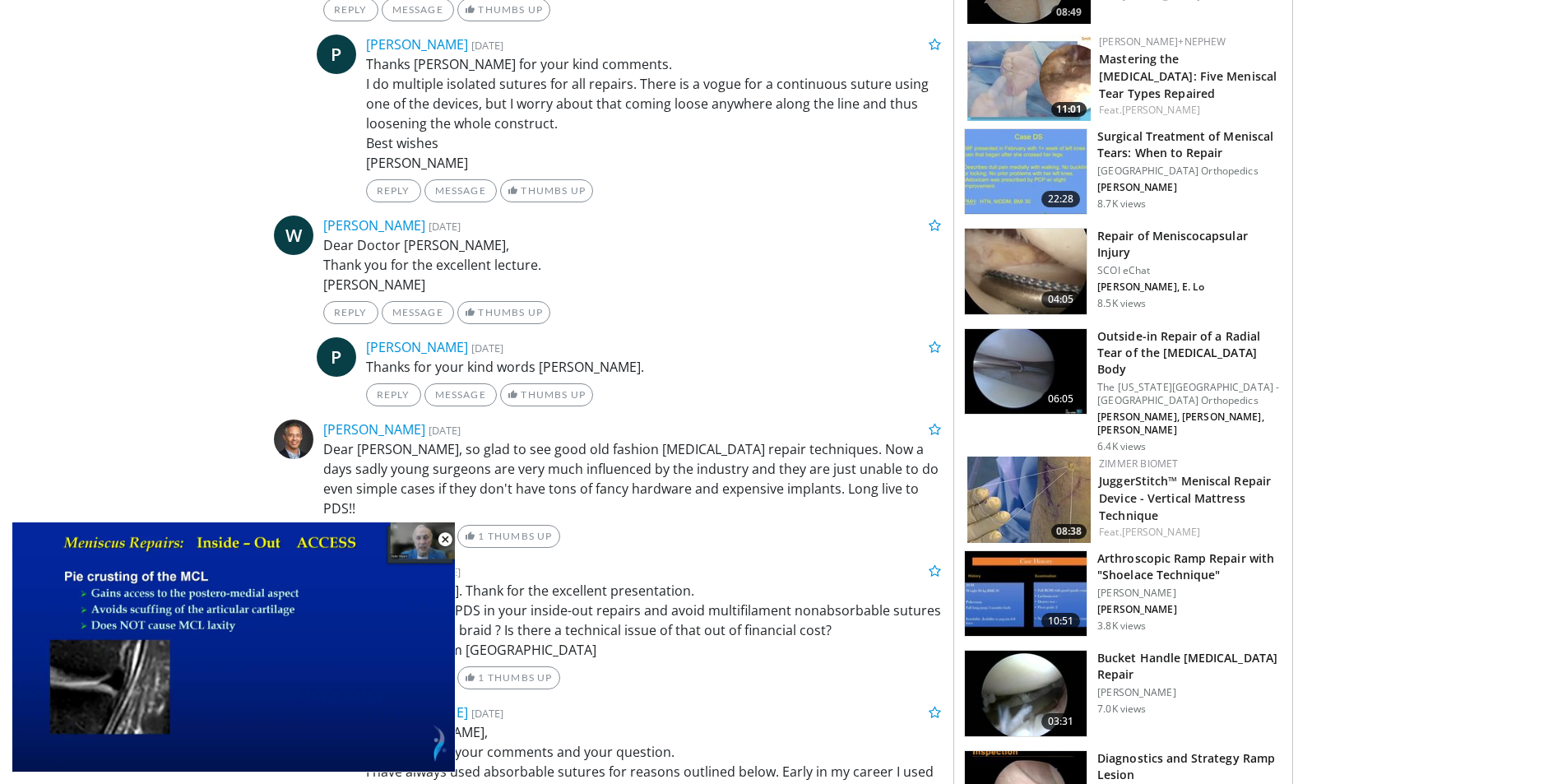
scroll to position [1727, 0]
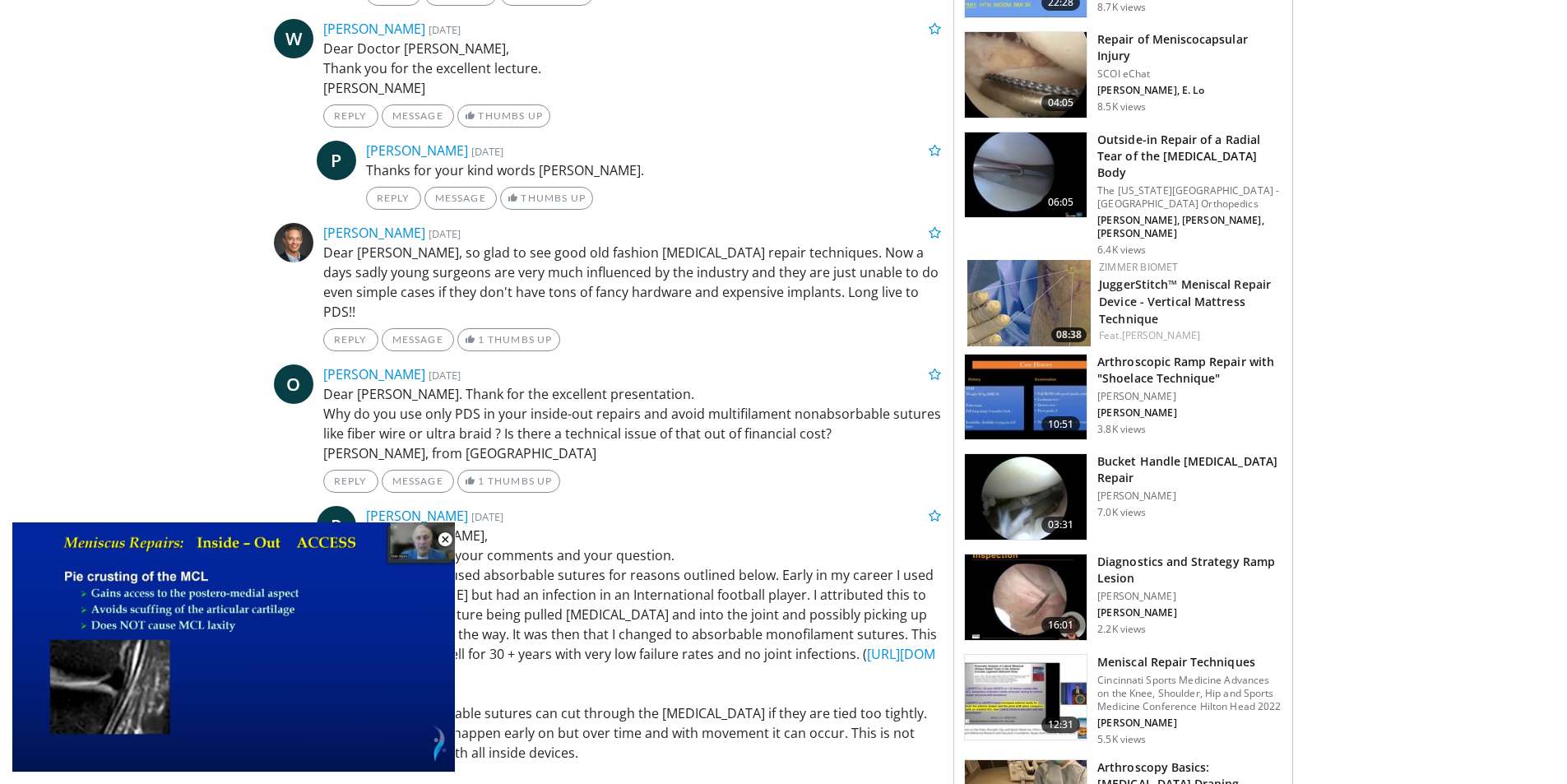
click at [1115, 461] on h3 "Bucket Handle [MEDICAL_DATA] Repair" at bounding box center [1189, 470] width 185 height 33
